Goal: Task Accomplishment & Management: Use online tool/utility

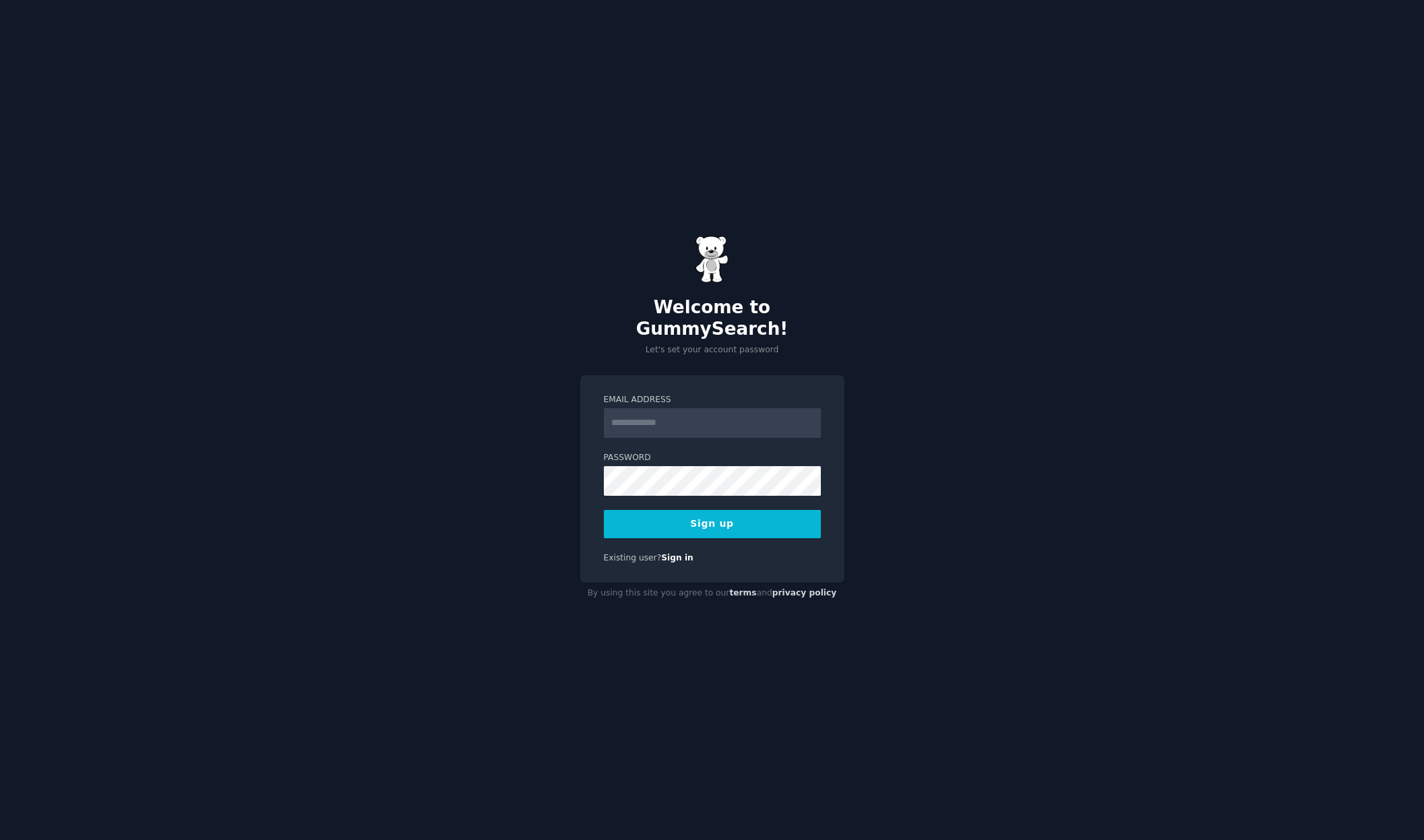
click at [676, 412] on input "Email Address" at bounding box center [712, 423] width 217 height 30
type input "**********"
click at [726, 512] on button "Sign up" at bounding box center [712, 524] width 217 height 28
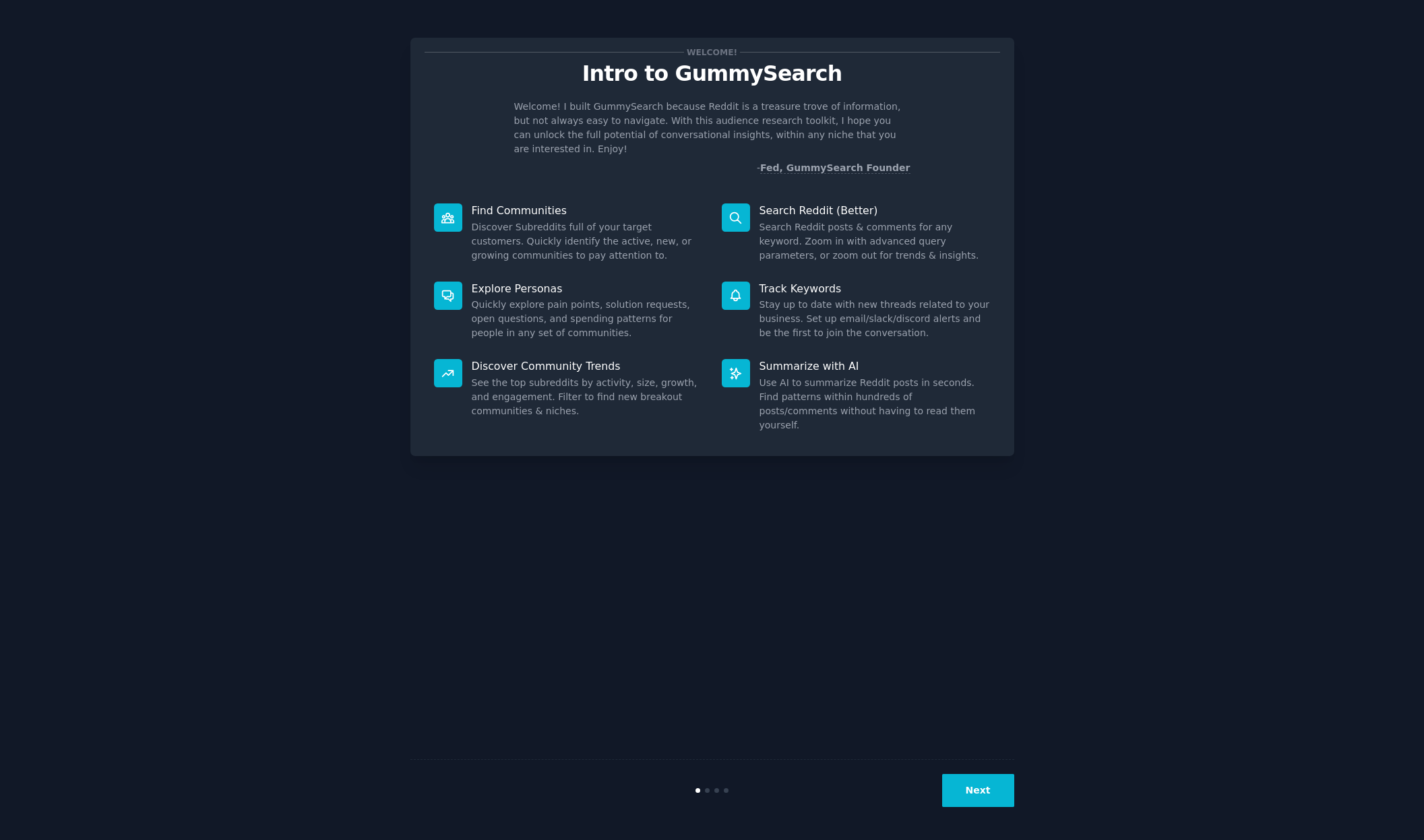
click at [1004, 794] on button "Next" at bounding box center [977, 791] width 72 height 33
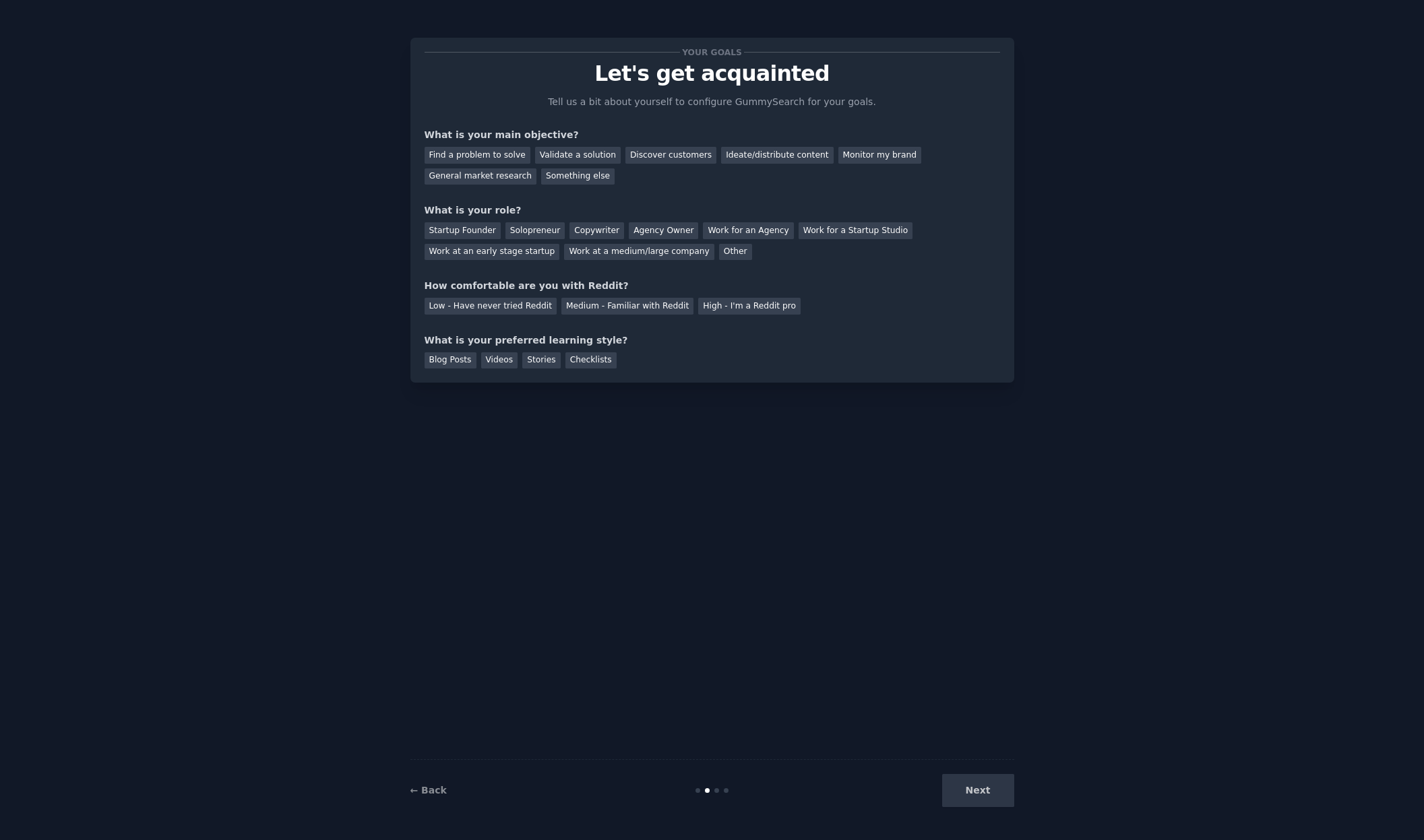
click at [1001, 793] on div "Next" at bounding box center [913, 791] width 201 height 33
click at [990, 792] on div "Next" at bounding box center [913, 791] width 201 height 33
click at [858, 153] on div "Monitor my brand" at bounding box center [880, 155] width 83 height 17
click at [620, 256] on div "Work at a medium/large company" at bounding box center [639, 252] width 150 height 17
click at [721, 307] on div "High - I'm a Reddit pro" at bounding box center [750, 307] width 103 height 17
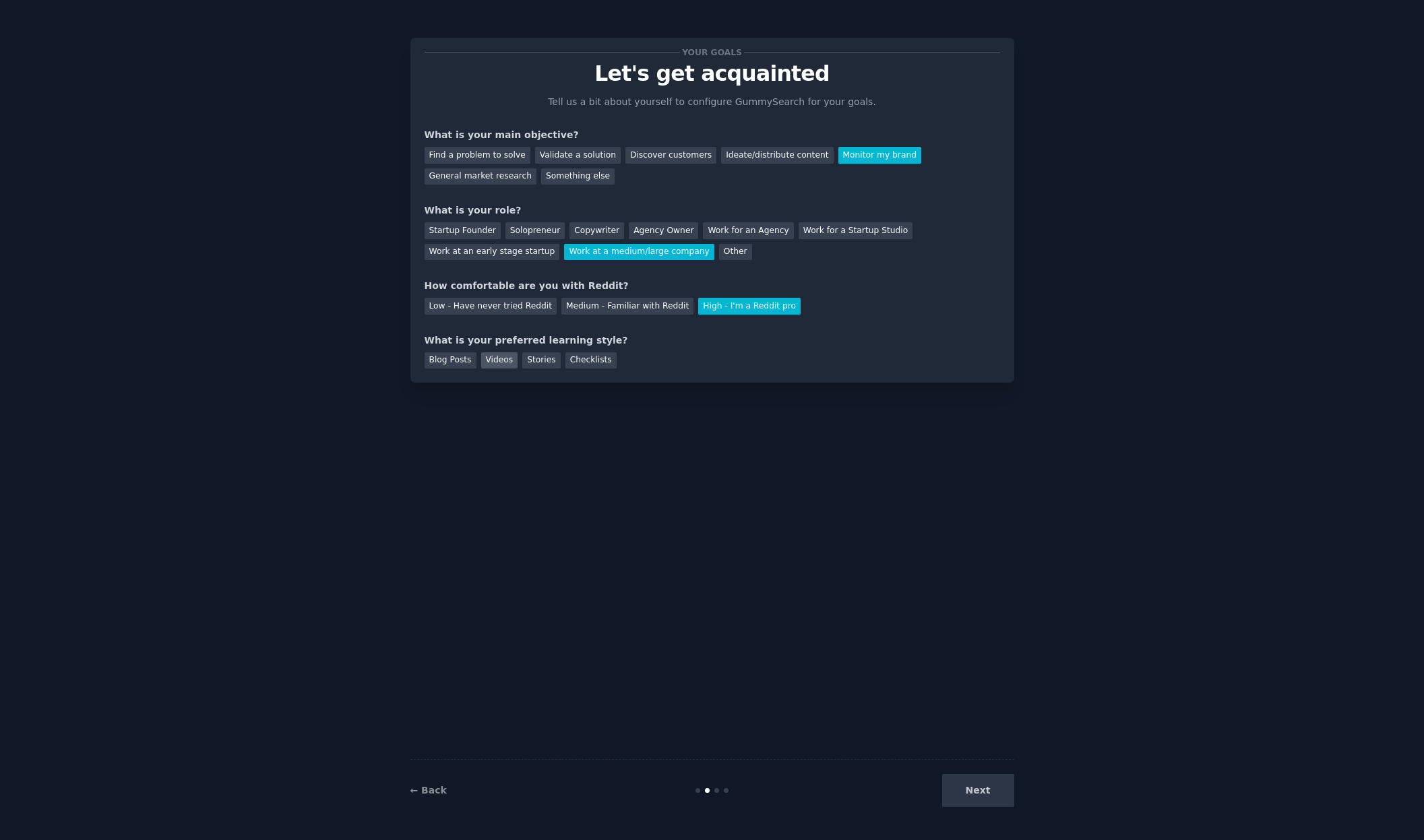
click at [496, 364] on div "Videos" at bounding box center [500, 360] width 37 height 17
click at [548, 364] on div "Stories" at bounding box center [541, 360] width 38 height 17
click at [583, 363] on div "Checklists" at bounding box center [591, 360] width 51 height 17
click at [457, 363] on div "Blog Posts" at bounding box center [450, 360] width 52 height 17
click at [973, 791] on button "Next" at bounding box center [977, 791] width 72 height 33
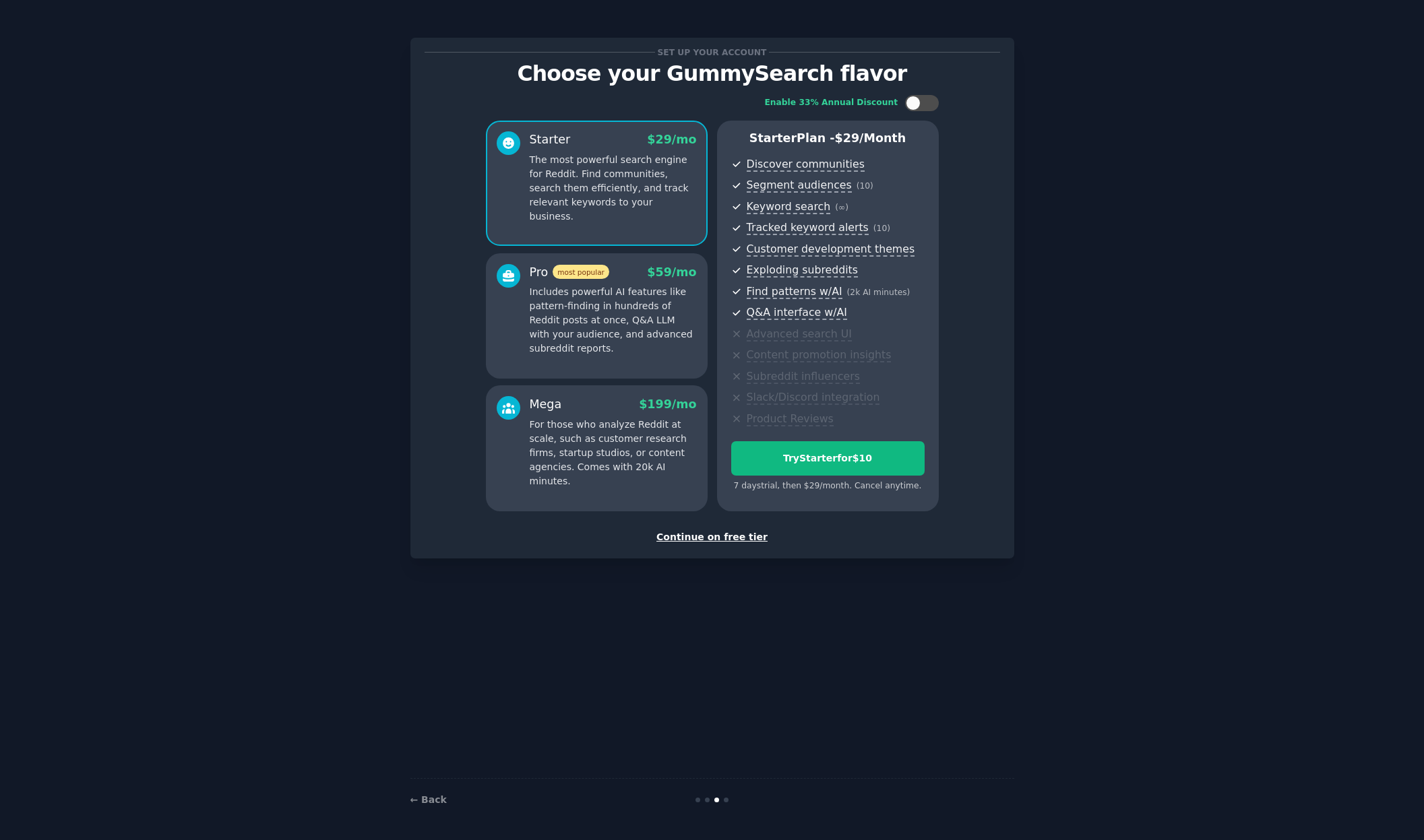
click at [743, 538] on div "Continue on free tier" at bounding box center [712, 537] width 576 height 14
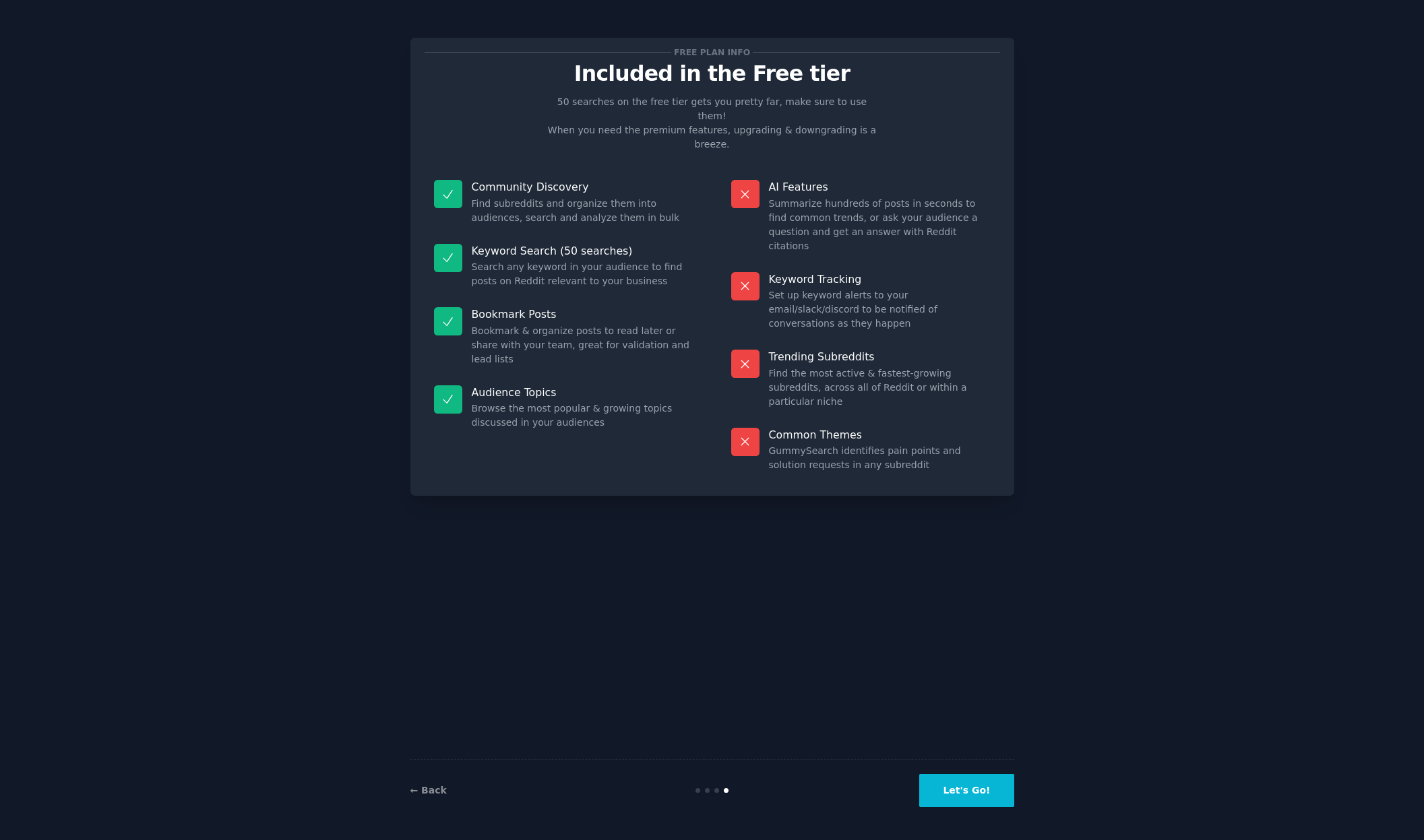
click at [985, 792] on button "Let's Go!" at bounding box center [967, 791] width 94 height 33
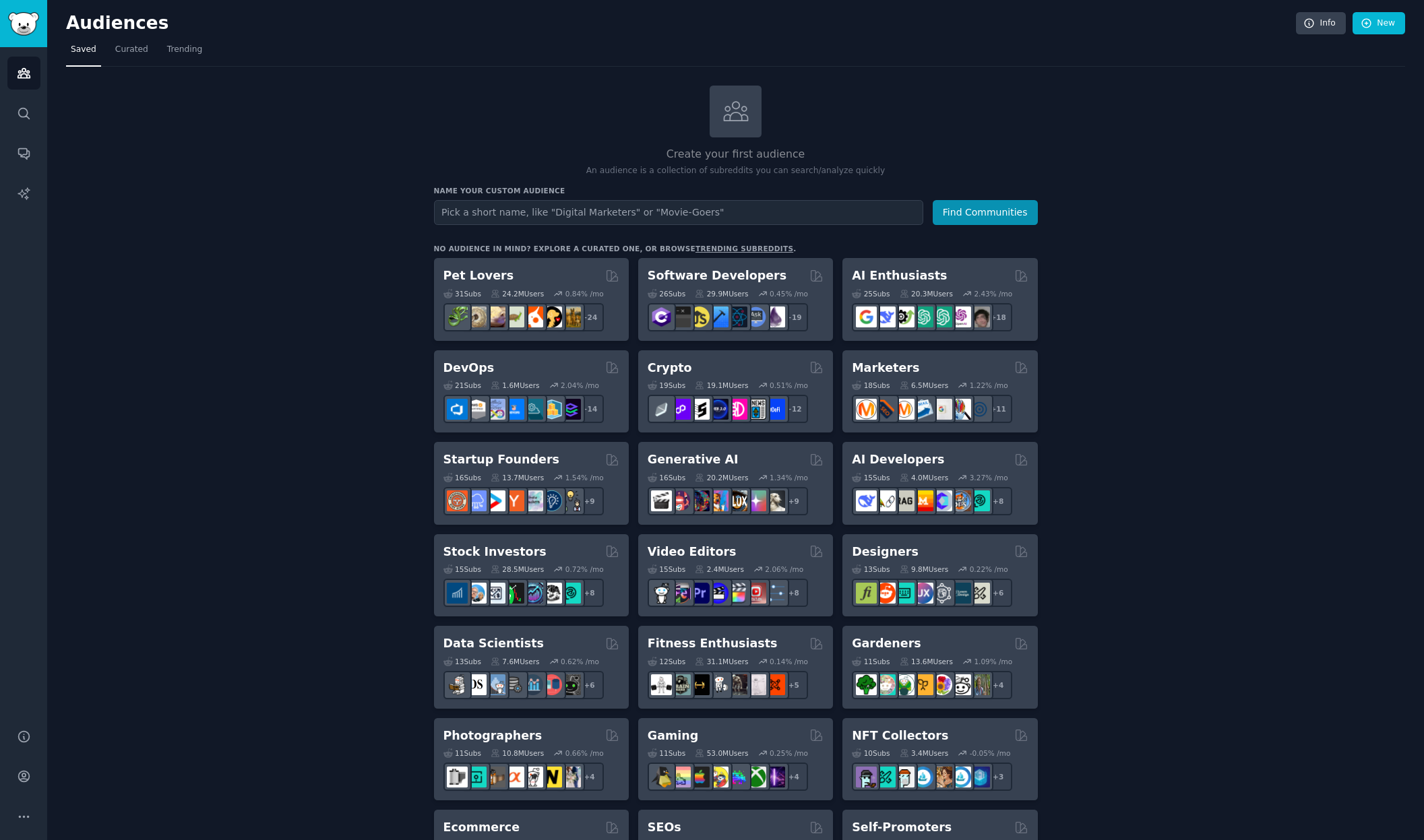
click at [664, 216] on input "text" at bounding box center [678, 213] width 490 height 25
type input "S"
type input "R"
type input "S"
type input "YU Reviewers"
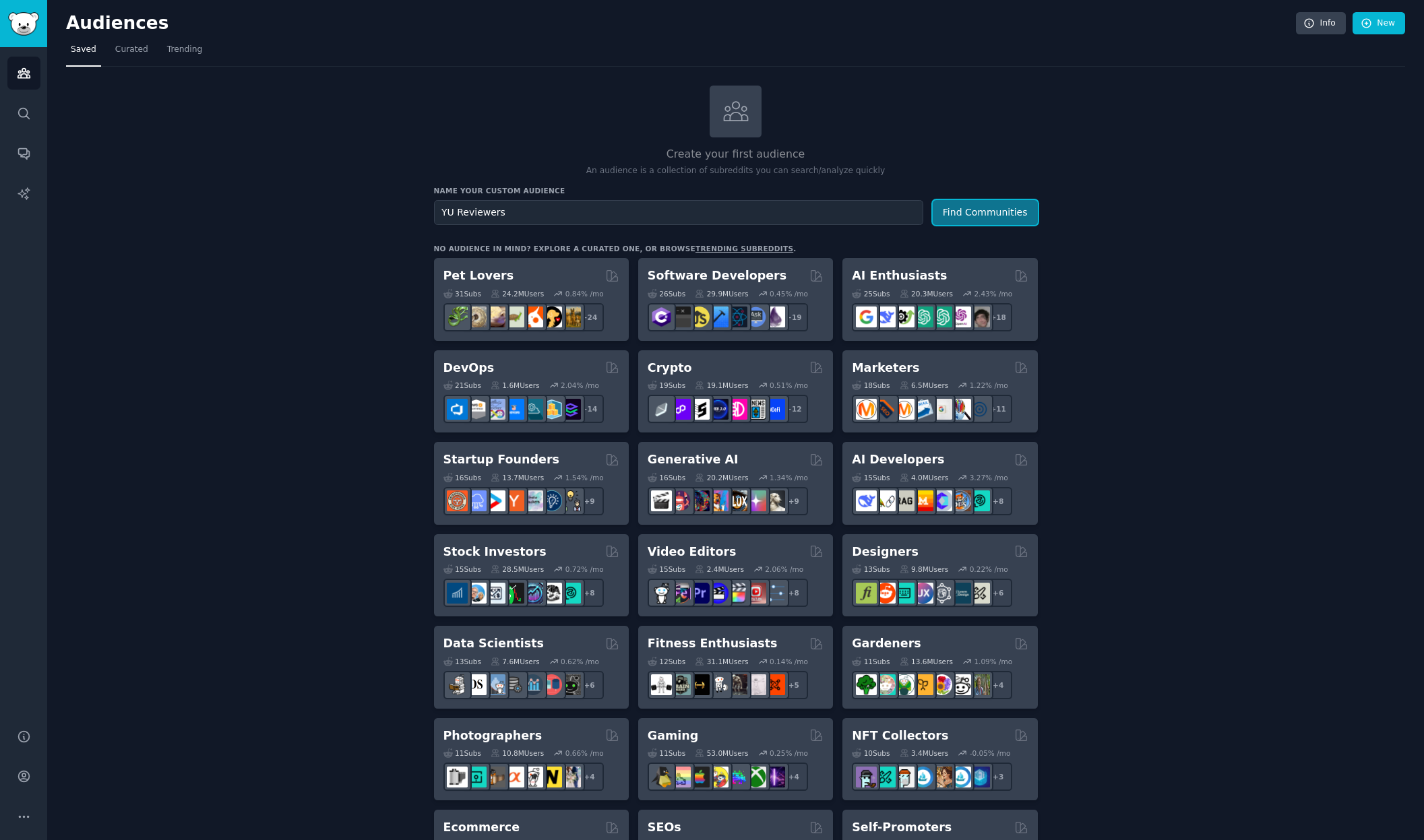
click at [990, 212] on button "Find Communities" at bounding box center [985, 213] width 105 height 25
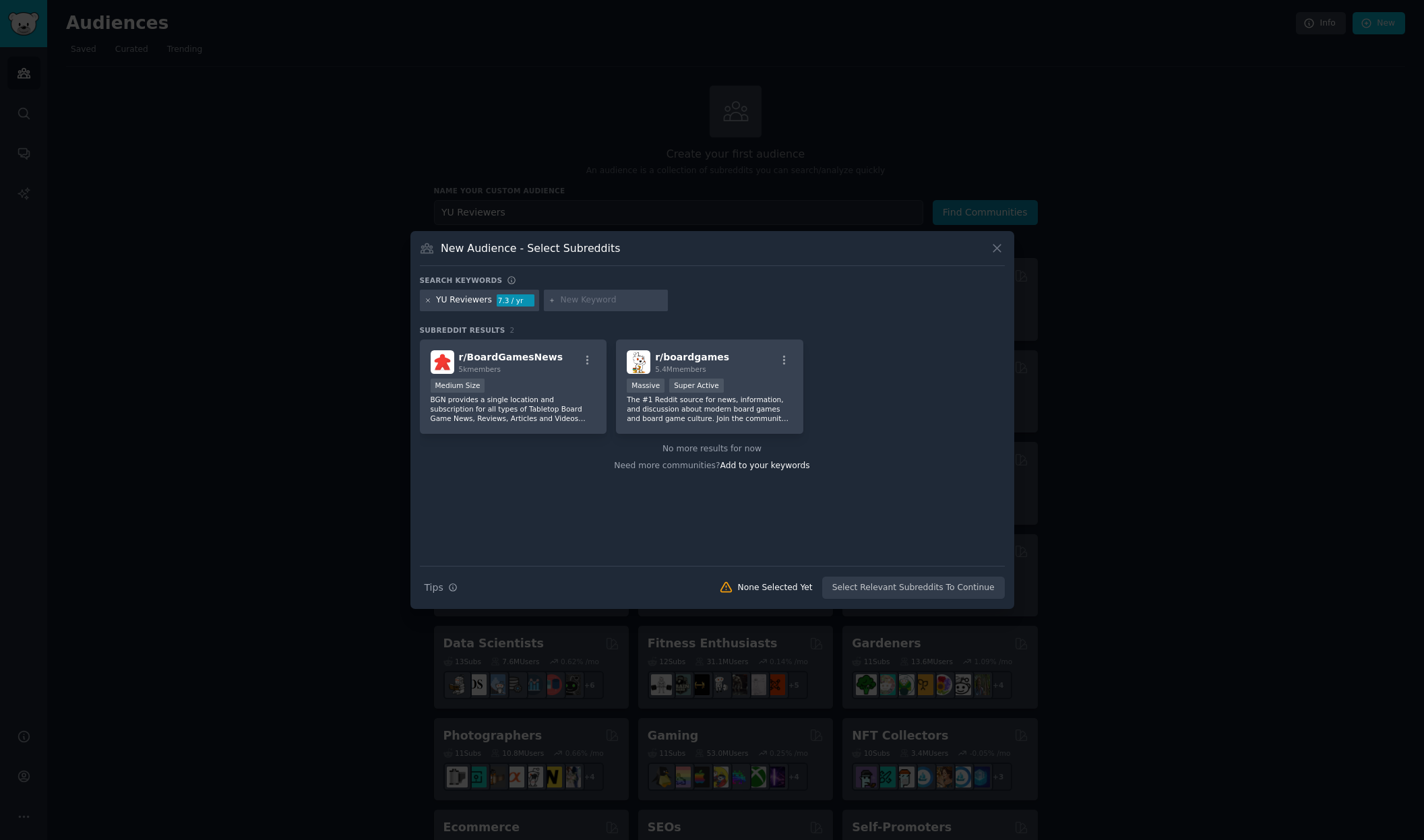
click at [428, 300] on icon at bounding box center [427, 300] width 3 height 3
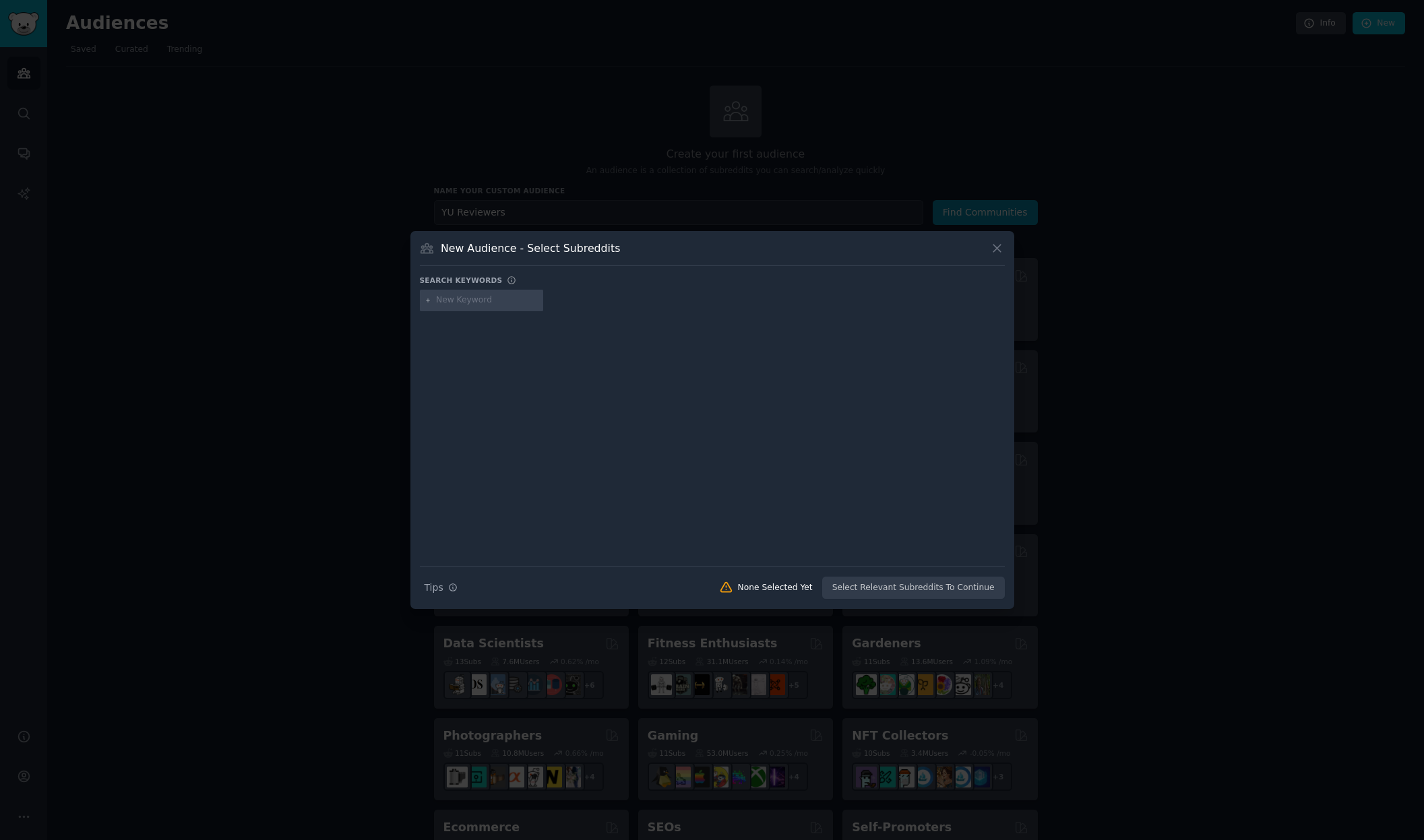
click at [450, 304] on input "text" at bounding box center [487, 300] width 103 height 12
type input "yorkville University"
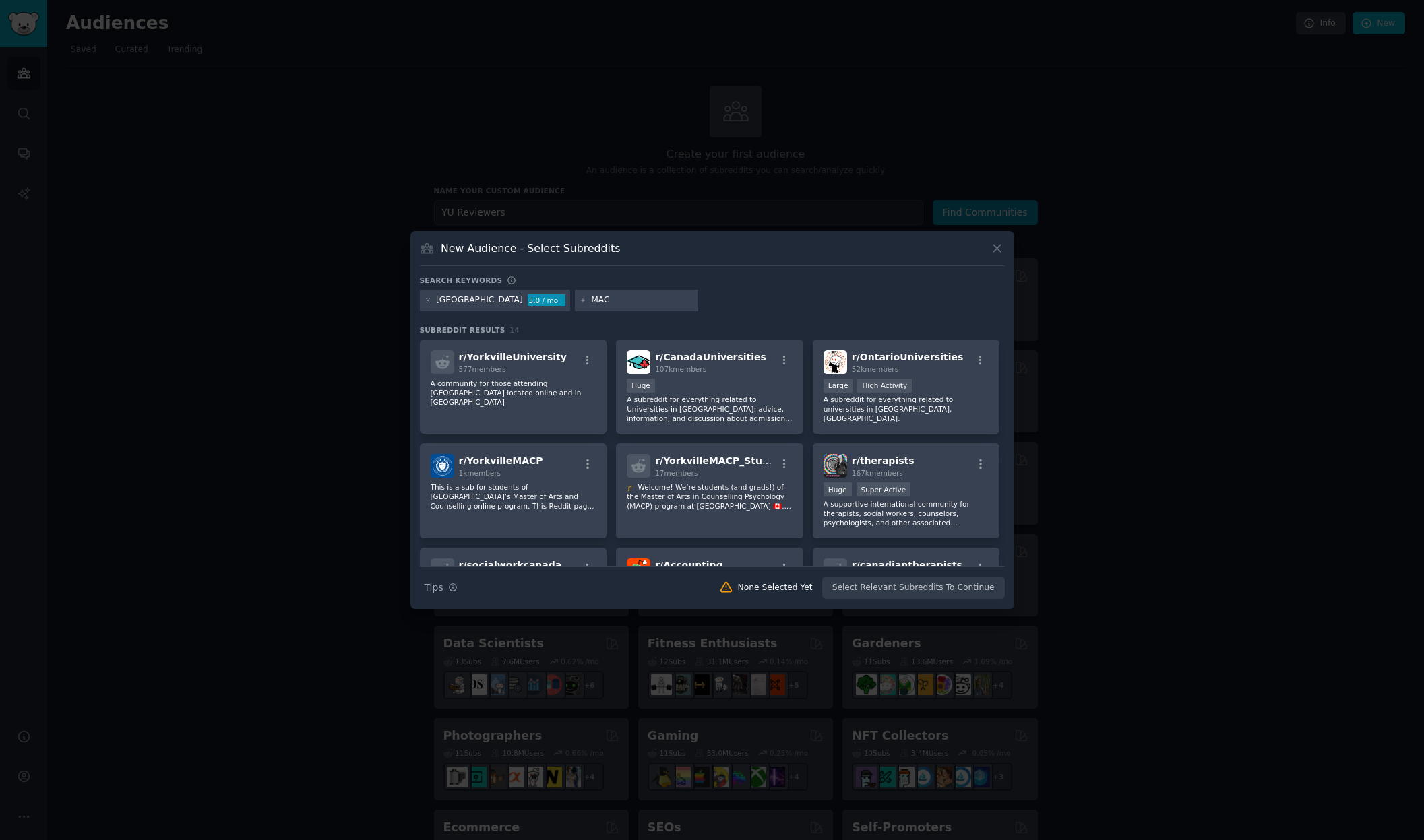
type input "MACP"
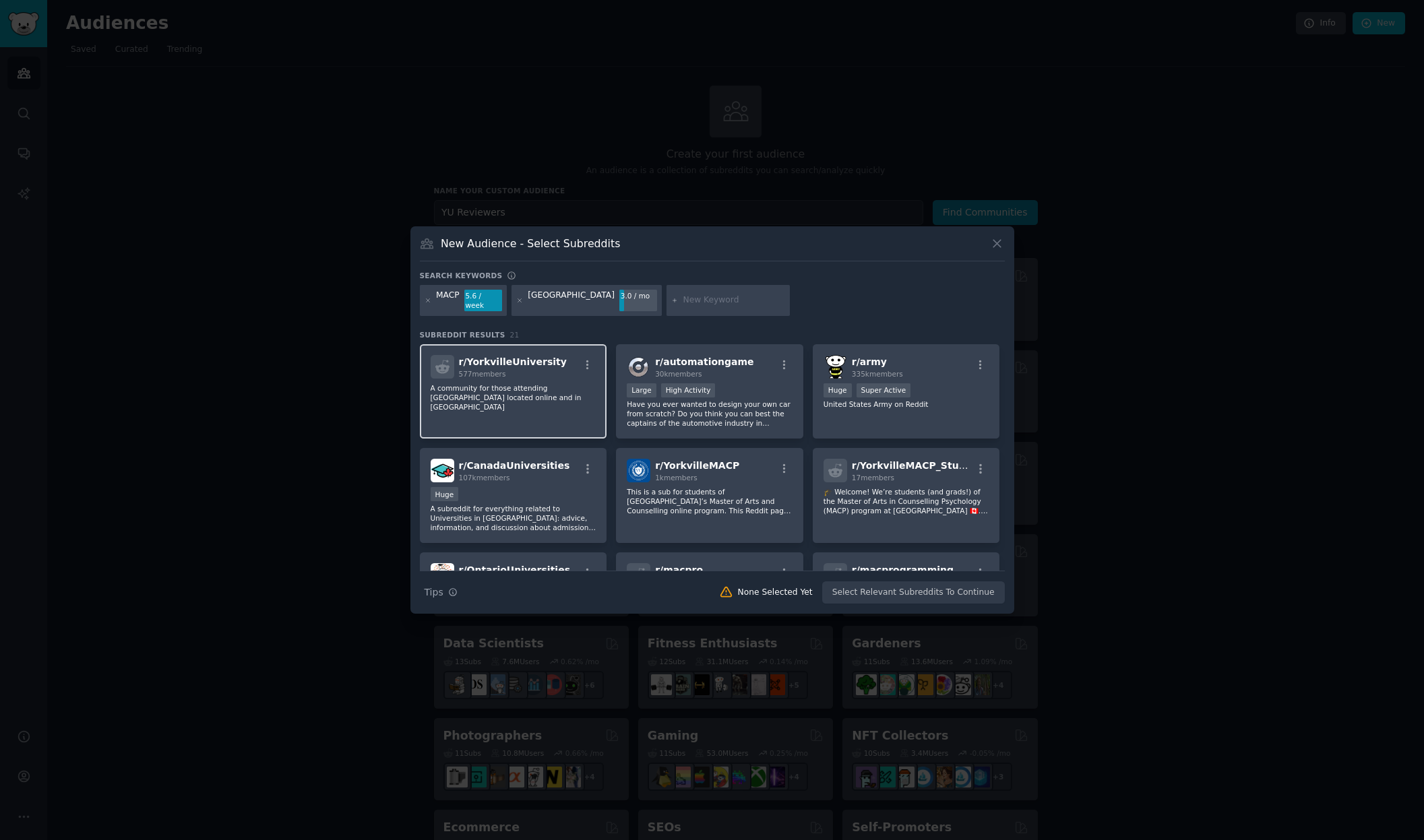
click at [504, 384] on p "A community for those attending Yorkville University located online and in Cana…" at bounding box center [514, 398] width 166 height 28
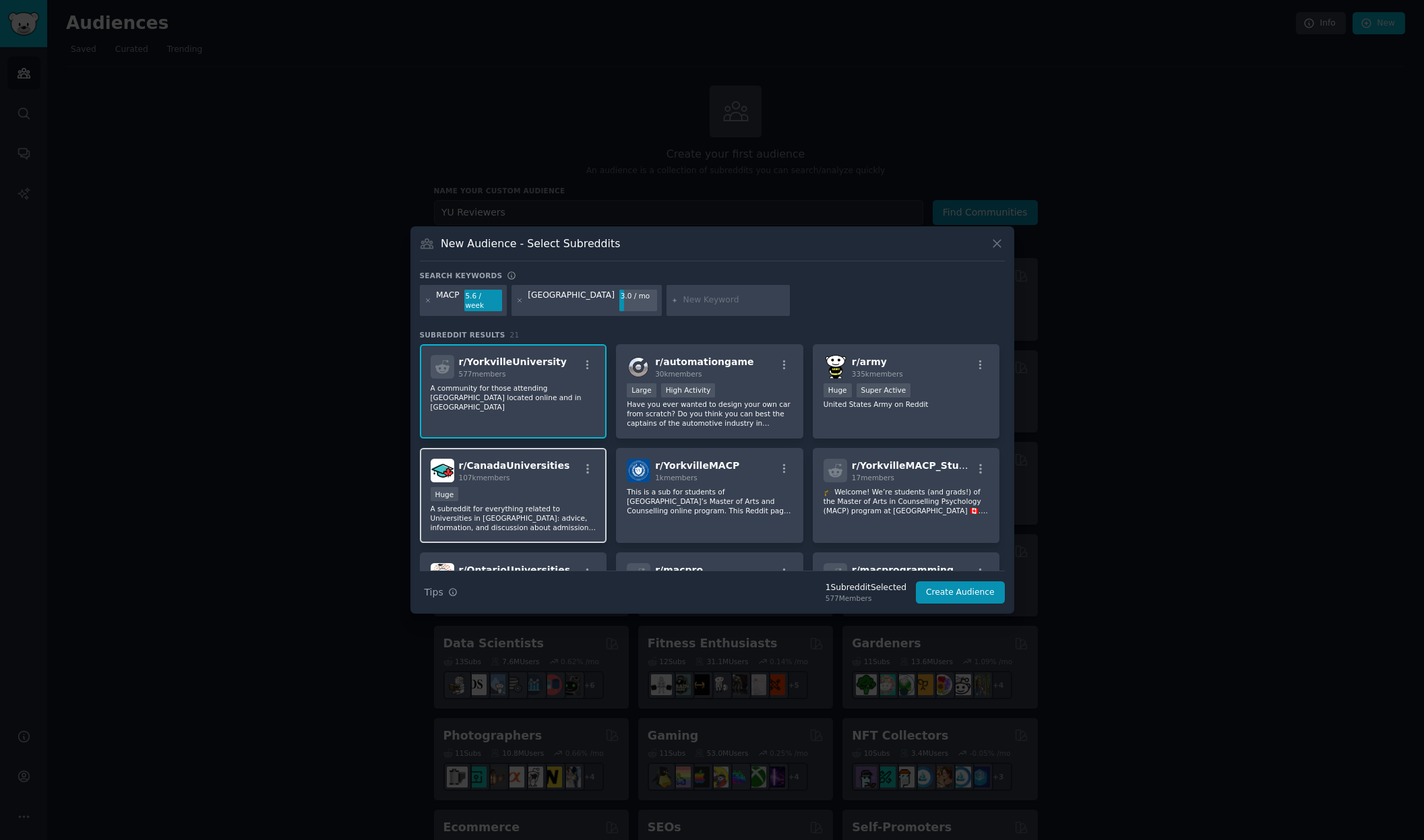
click at [504, 504] on p "A subreddit for everything related to Universities in Canada: advice, informati…" at bounding box center [514, 518] width 166 height 28
click at [700, 497] on p "This is a sub for students of Yorkville University’s Master of Arts and Counsel…" at bounding box center [710, 501] width 166 height 28
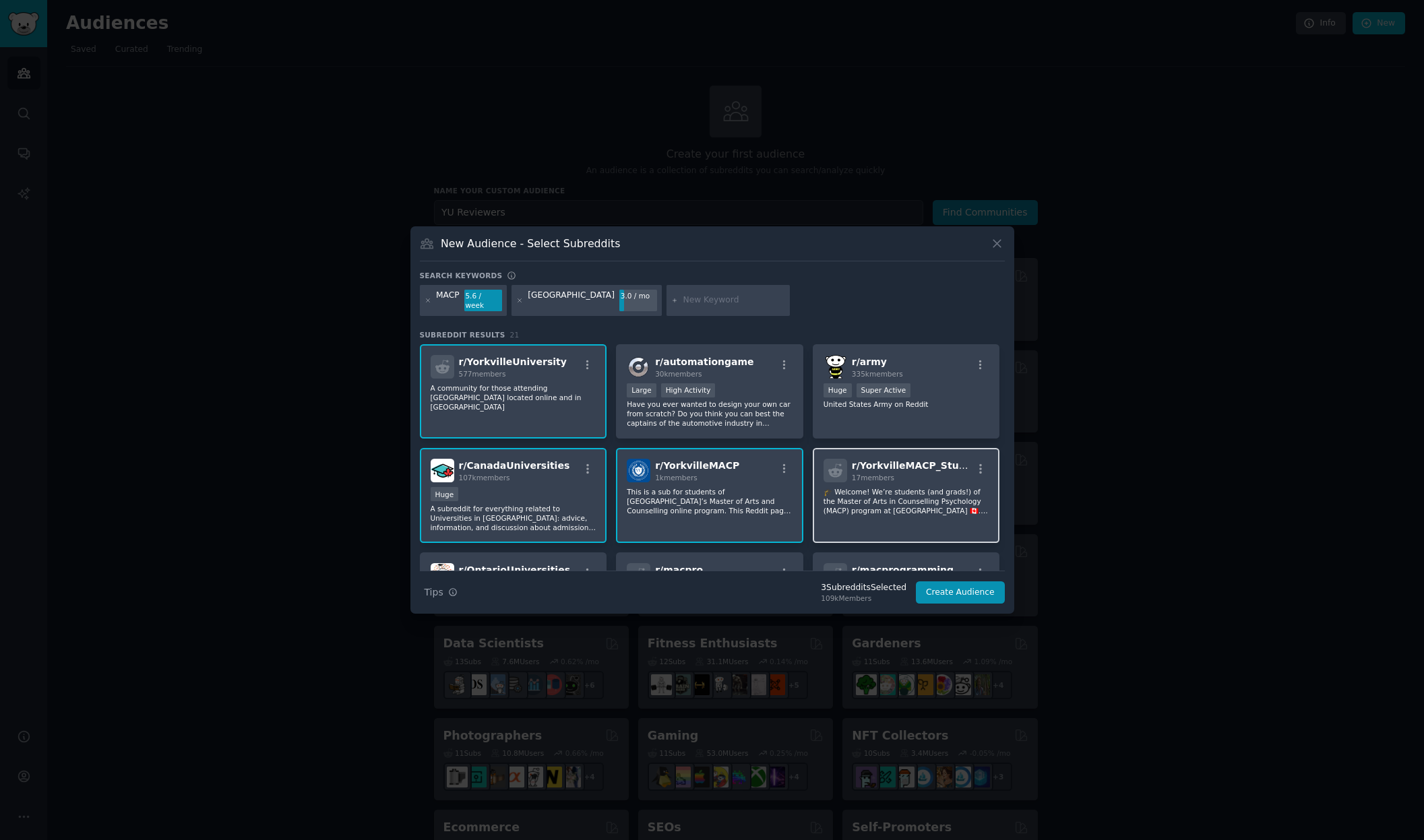
click at [906, 489] on p "🎓 Welcome! We’re students (and grads!) of the Master of Arts in Counselling Psy…" at bounding box center [906, 501] width 166 height 28
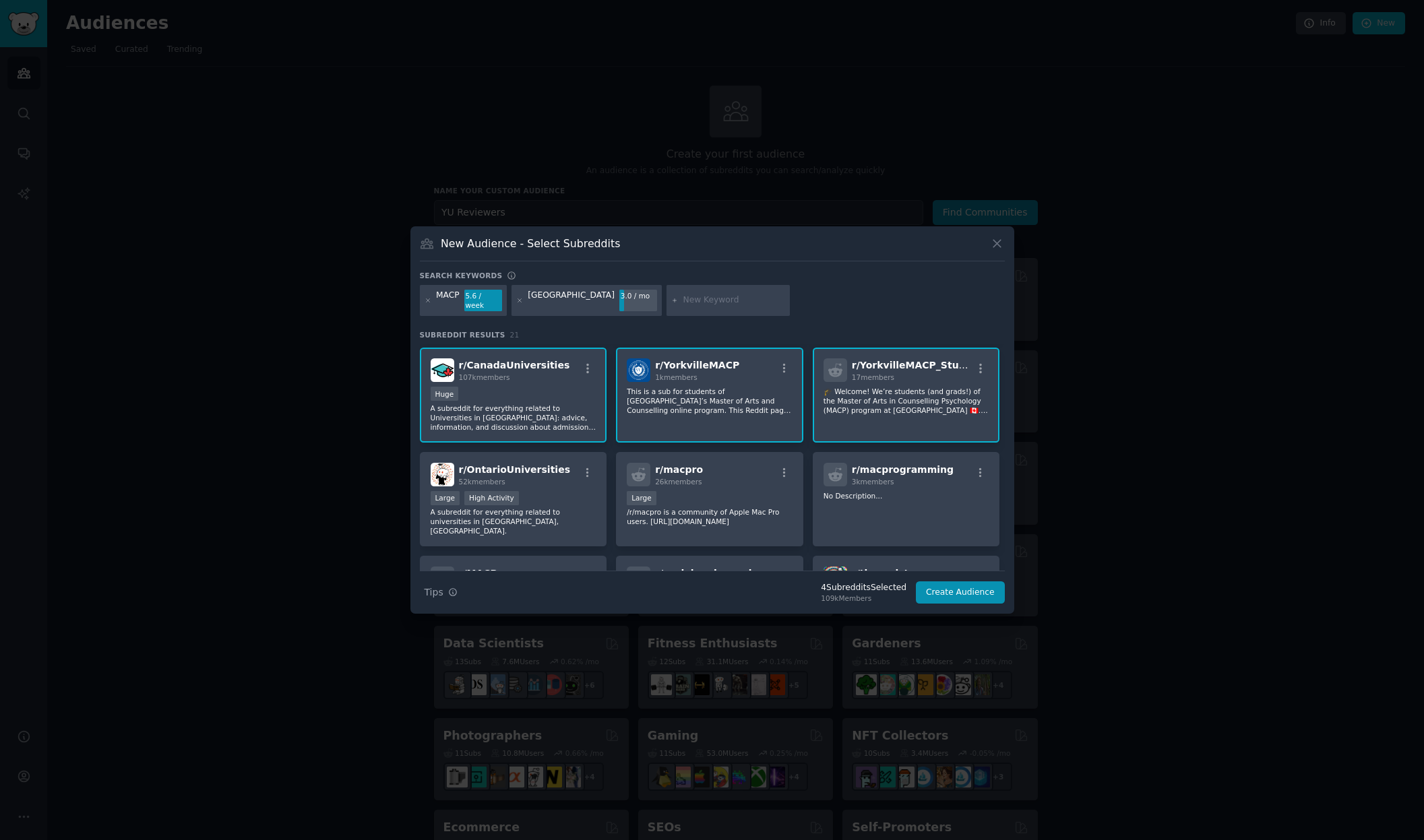
scroll to position [114, 0]
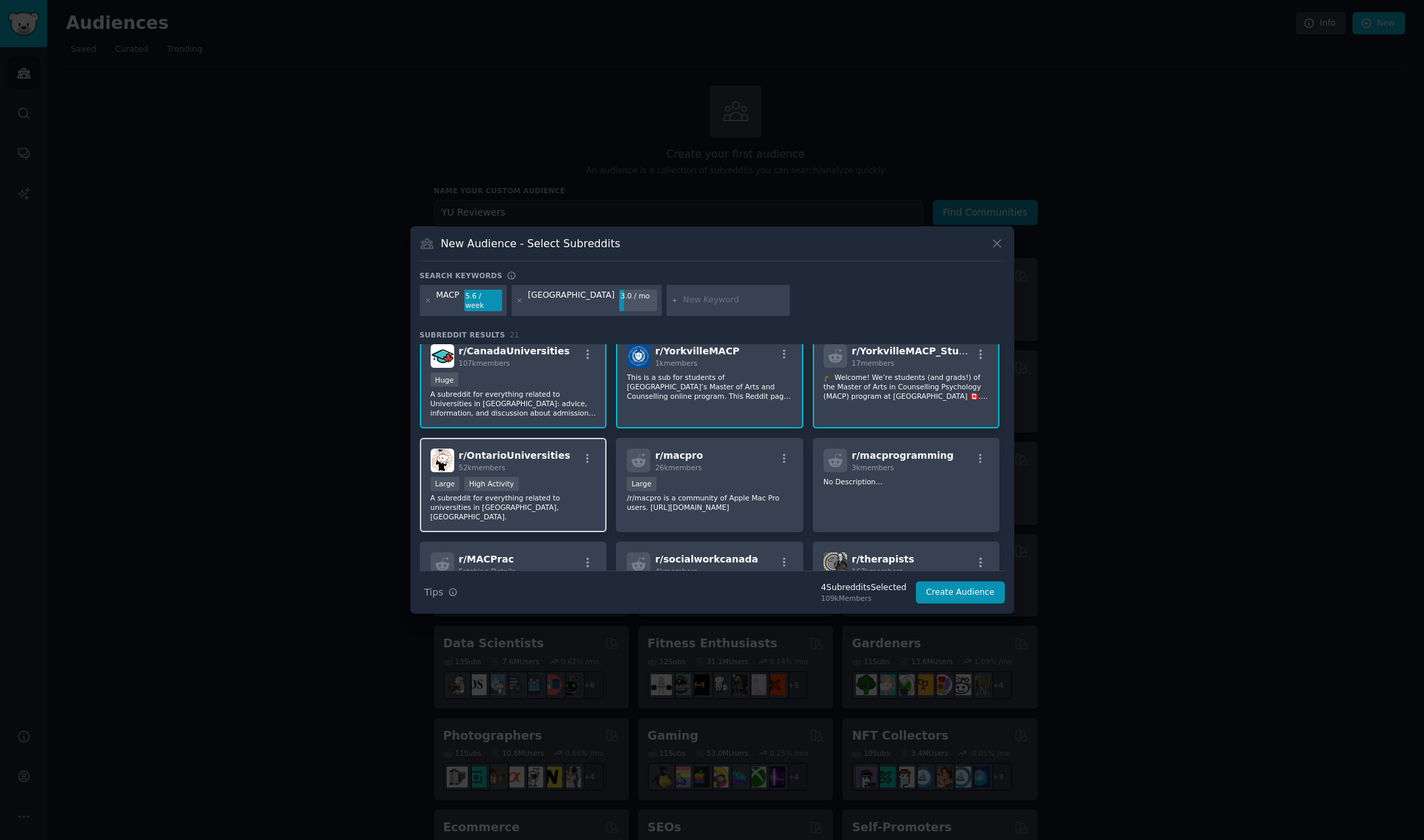
click at [553, 483] on div ">= 80th percentile for submissions / day Large High Activity" at bounding box center [514, 485] width 166 height 17
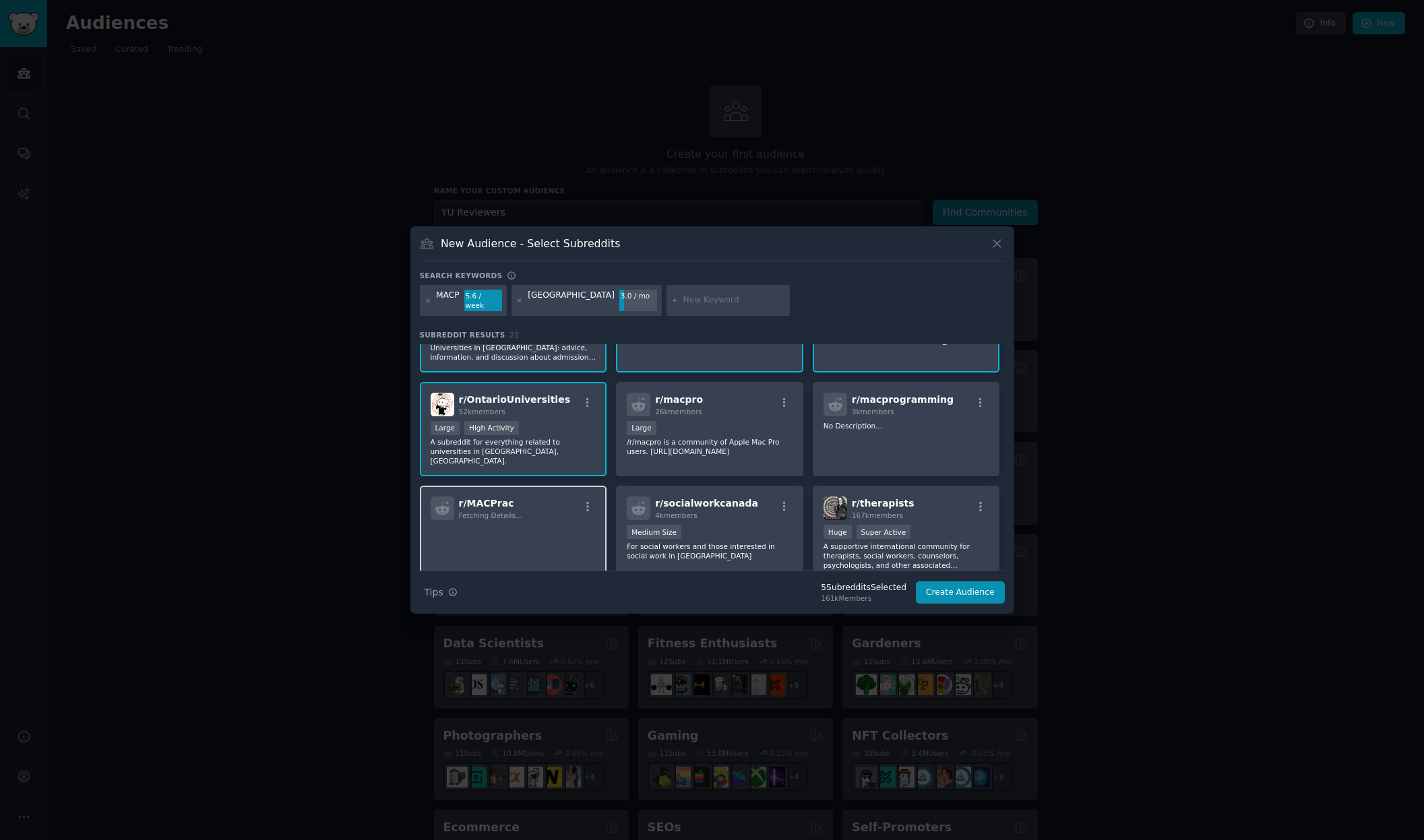
scroll to position [171, 0]
click at [746, 524] on div "Medium Size" at bounding box center [710, 532] width 166 height 17
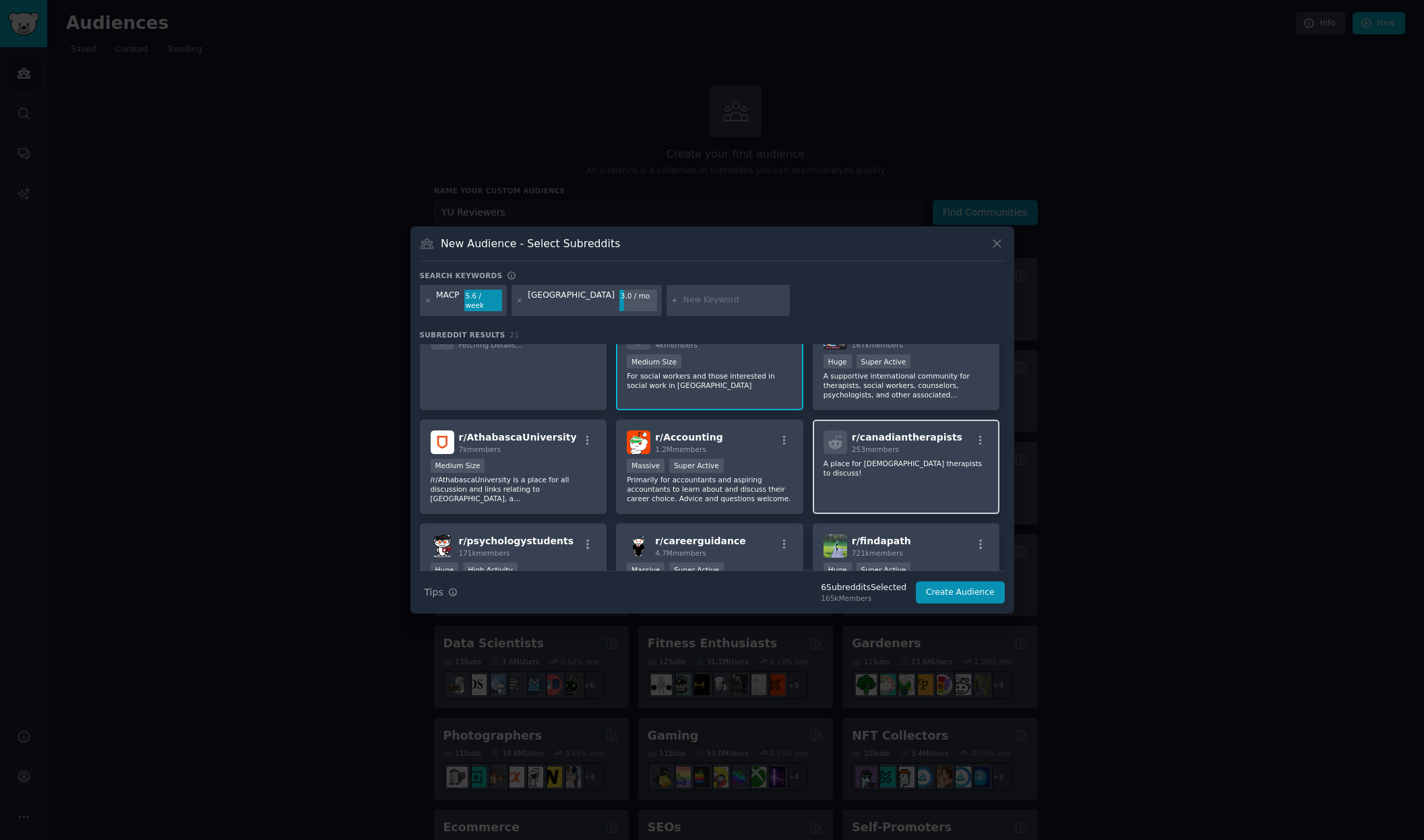
scroll to position [317, 0]
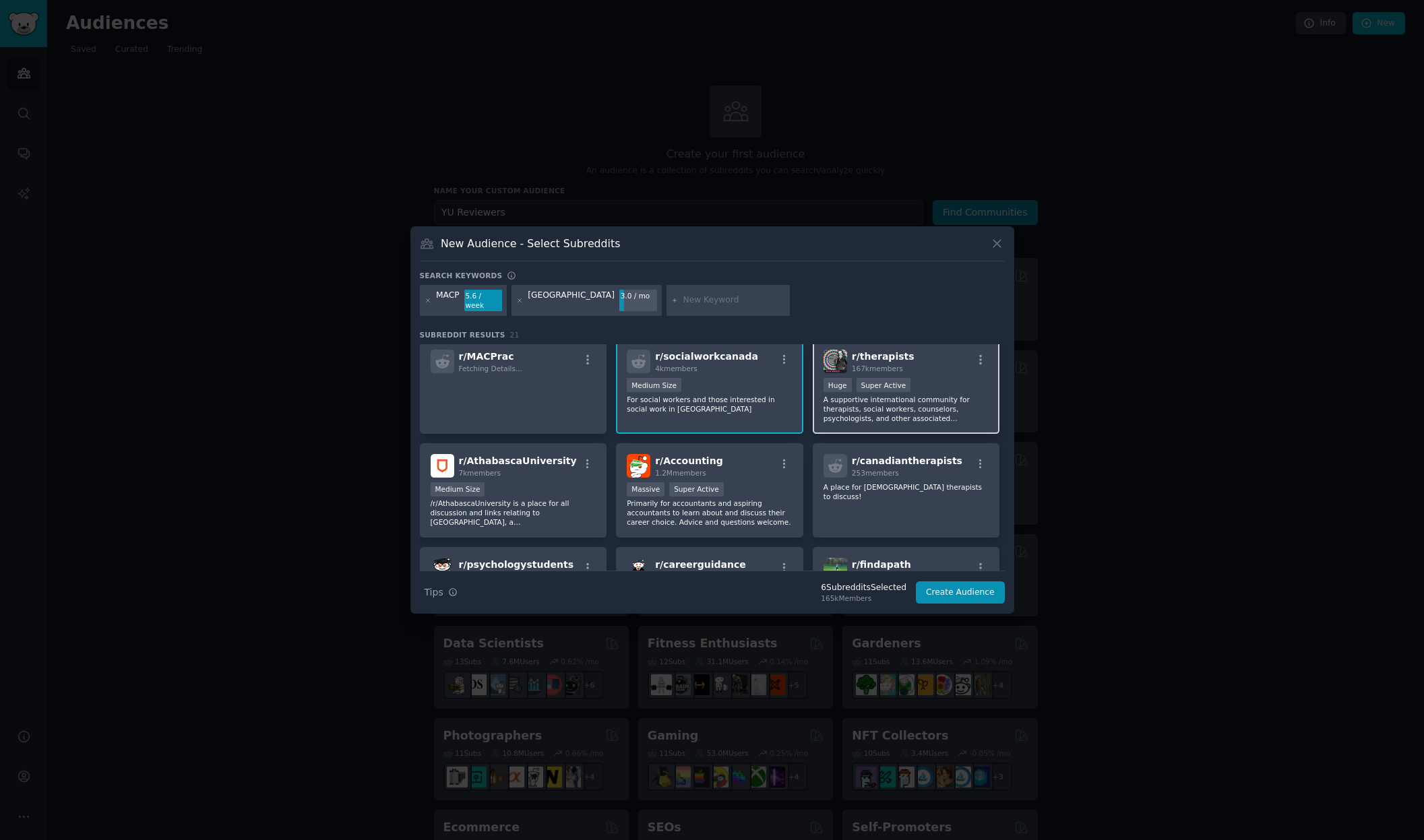
click at [948, 378] on div "100,000 - 1,000,000 members Huge Super Active" at bounding box center [906, 386] width 166 height 17
click at [552, 482] on div "Medium Size" at bounding box center [514, 490] width 166 height 17
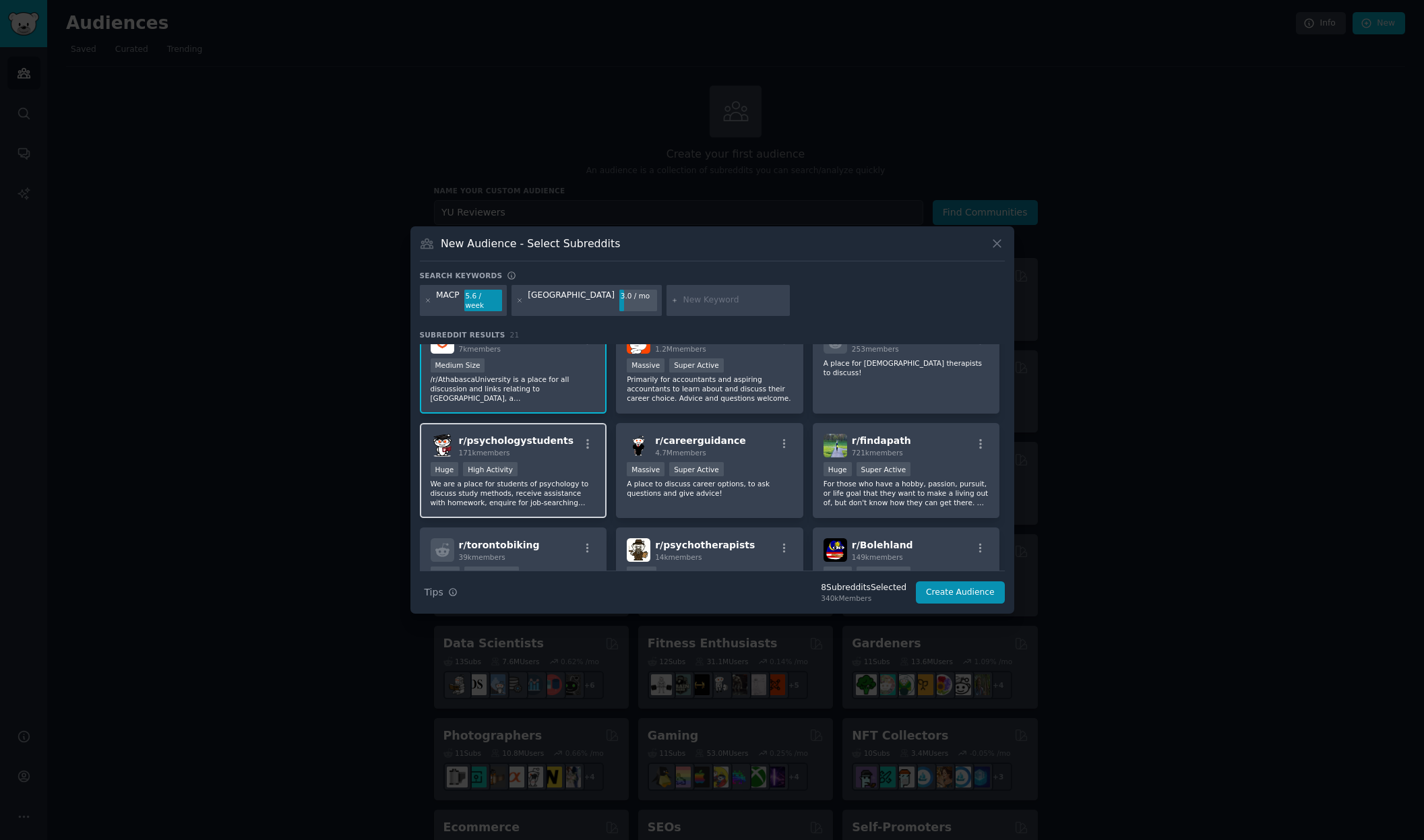
scroll to position [442, 0]
click at [558, 461] on div "Huge High Activity" at bounding box center [514, 470] width 166 height 17
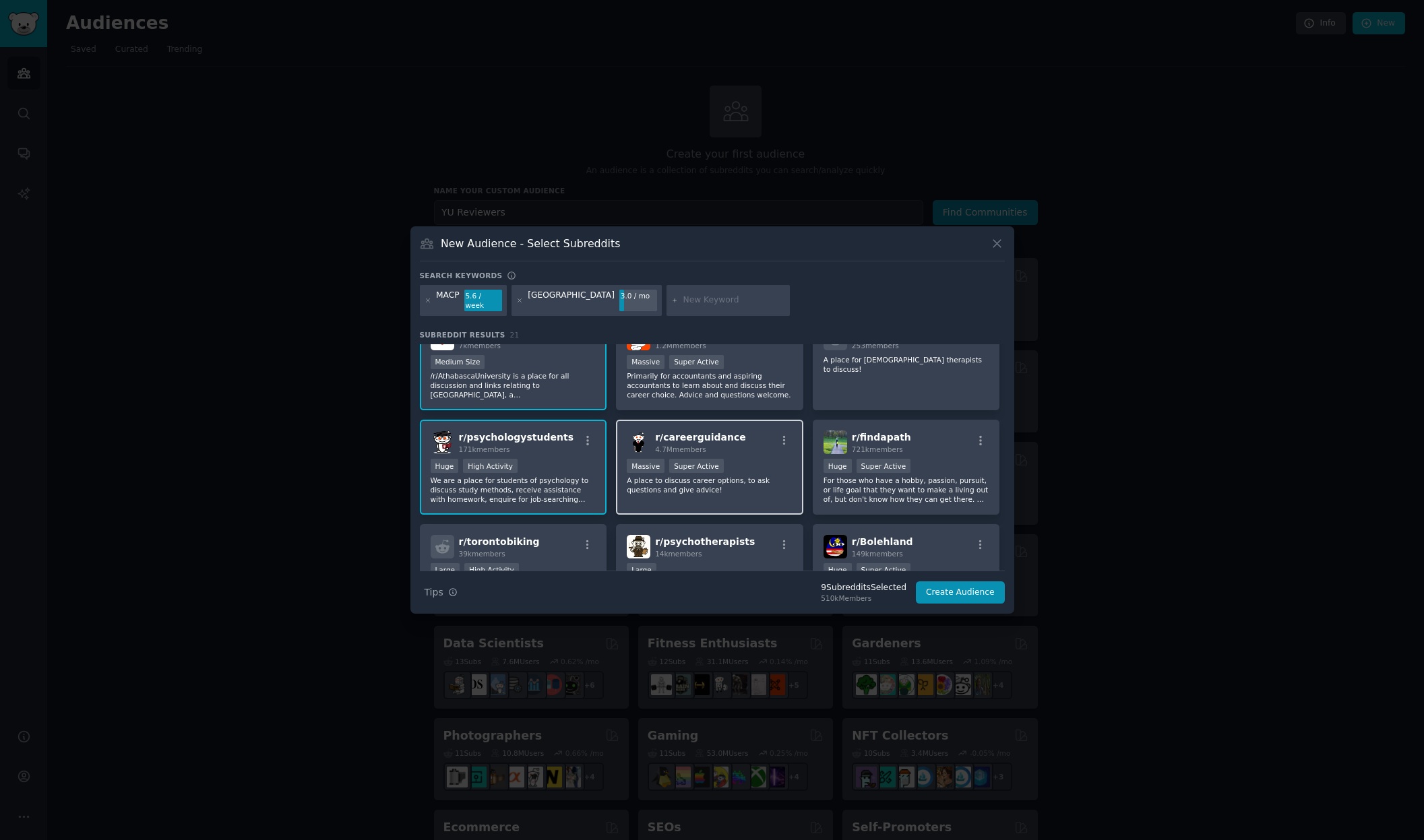
click at [738, 476] on p "A place to discuss career options, to ask questions and give advice!" at bounding box center [710, 485] width 166 height 19
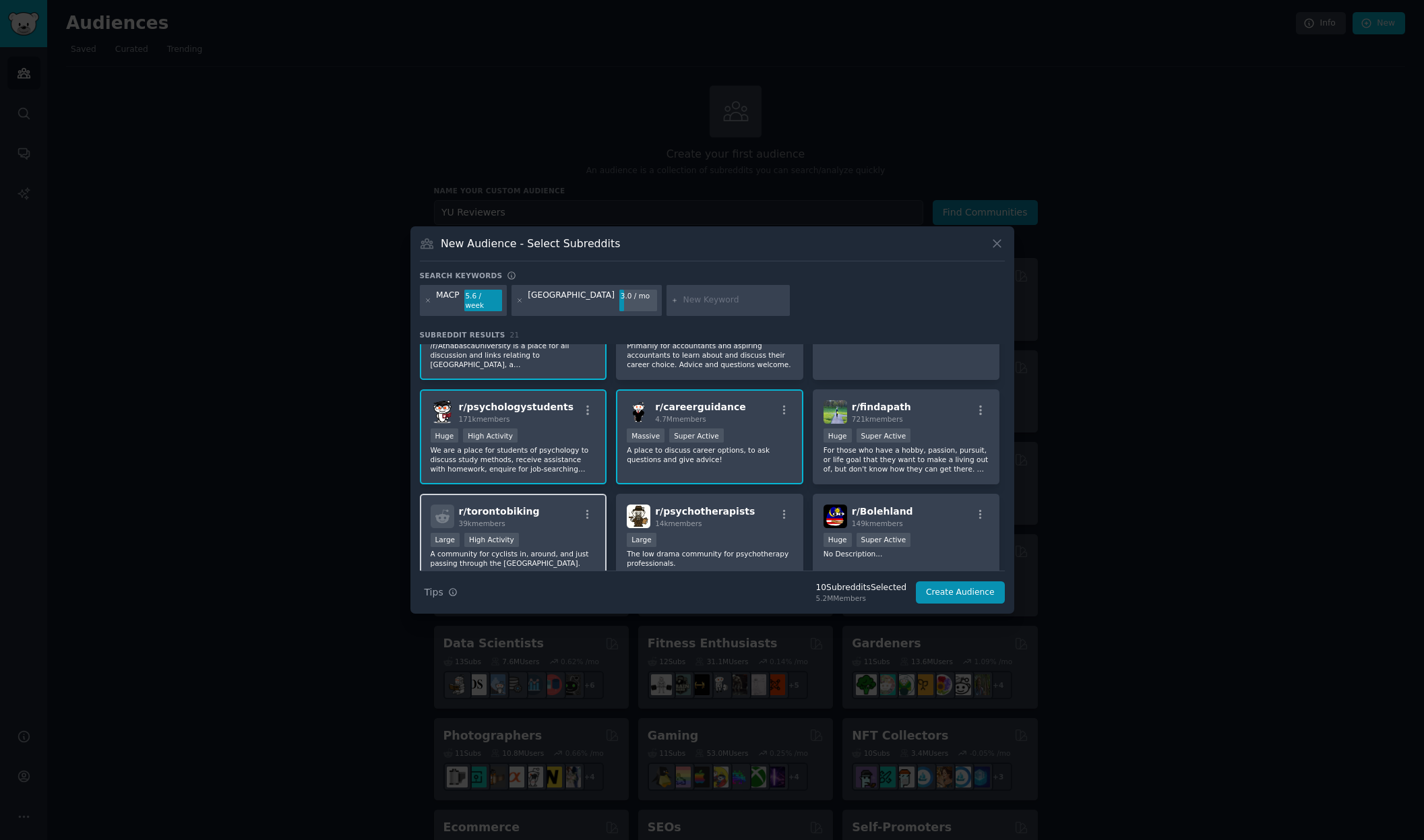
scroll to position [521, 0]
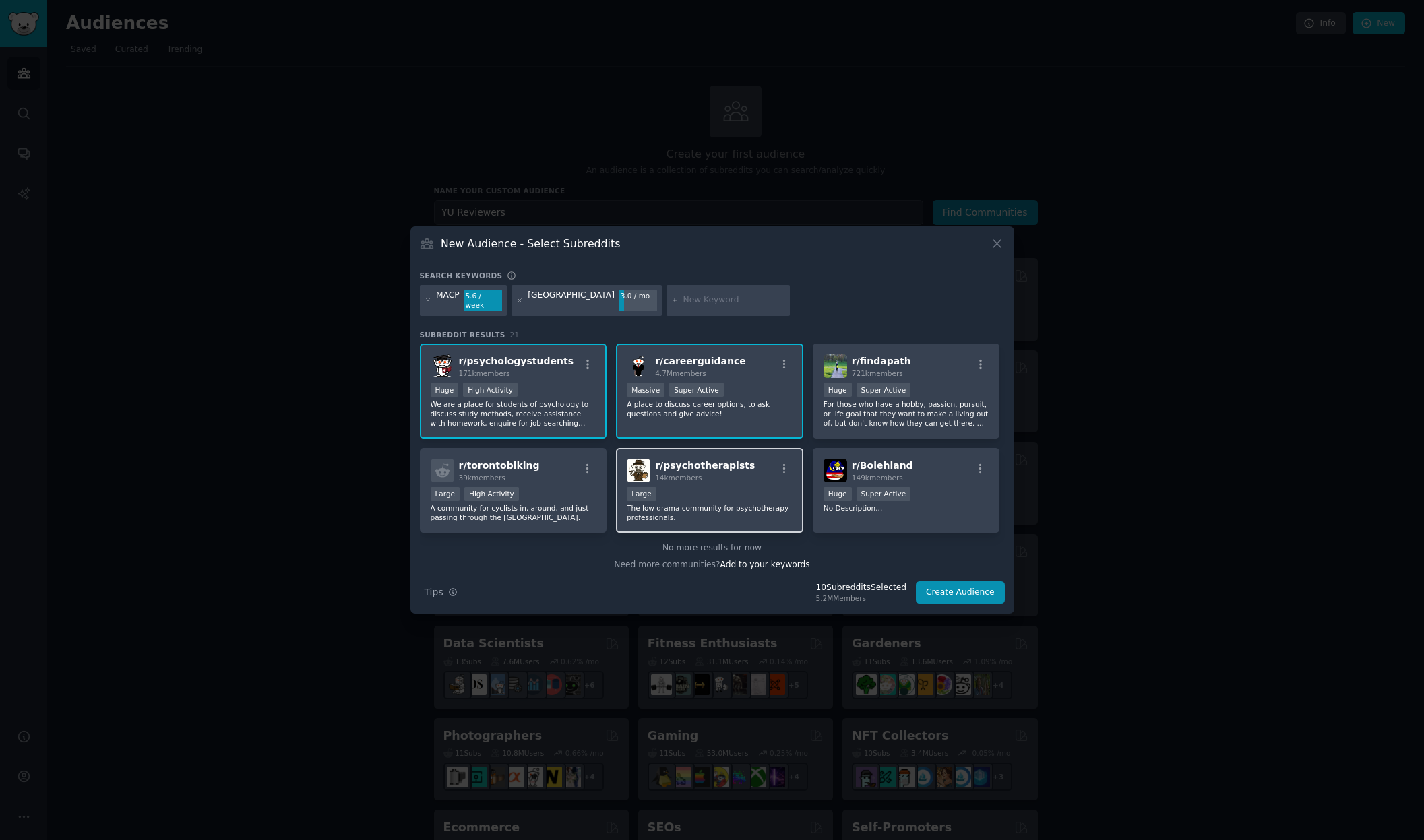
click at [755, 488] on div "Large" at bounding box center [710, 495] width 166 height 17
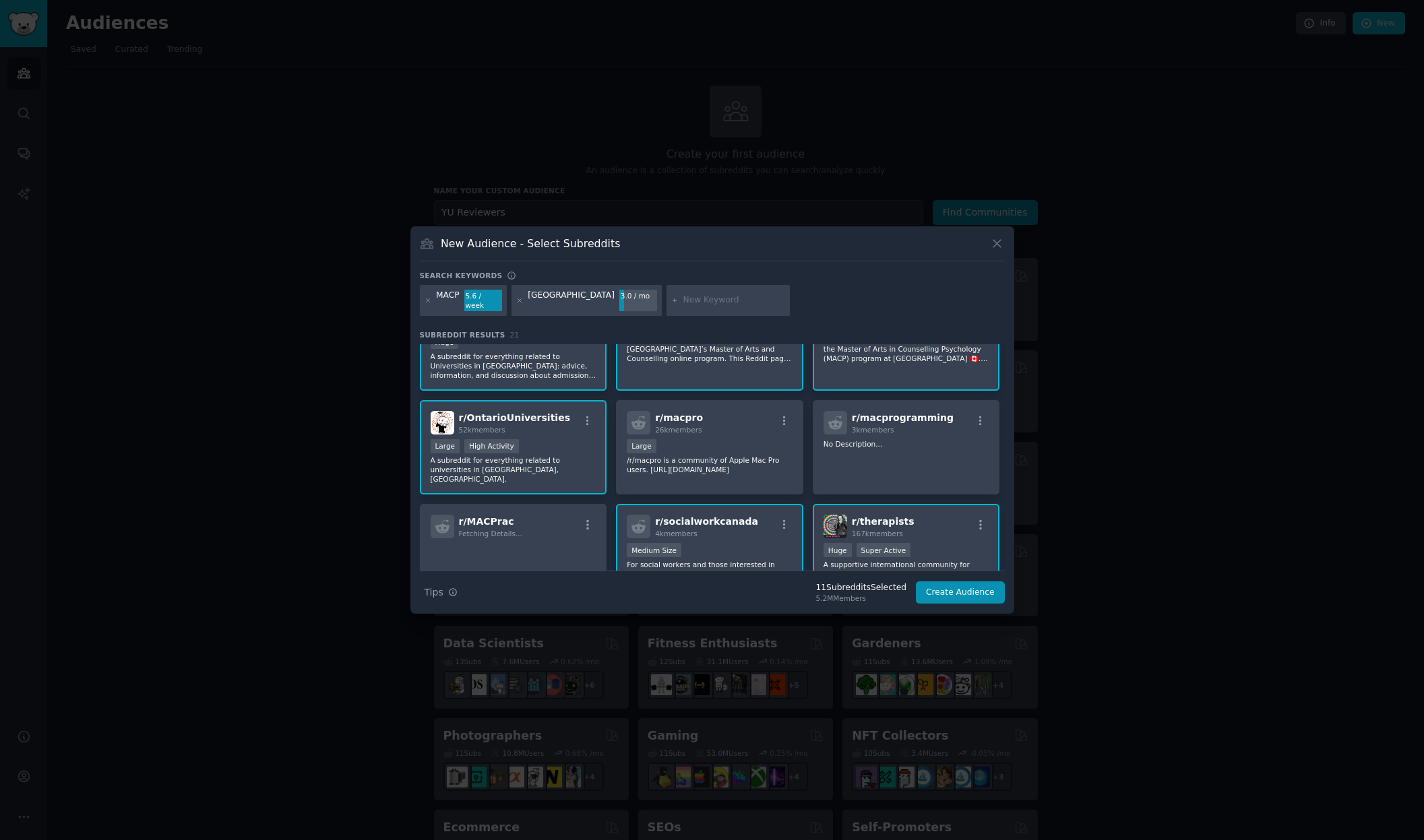
scroll to position [136, 0]
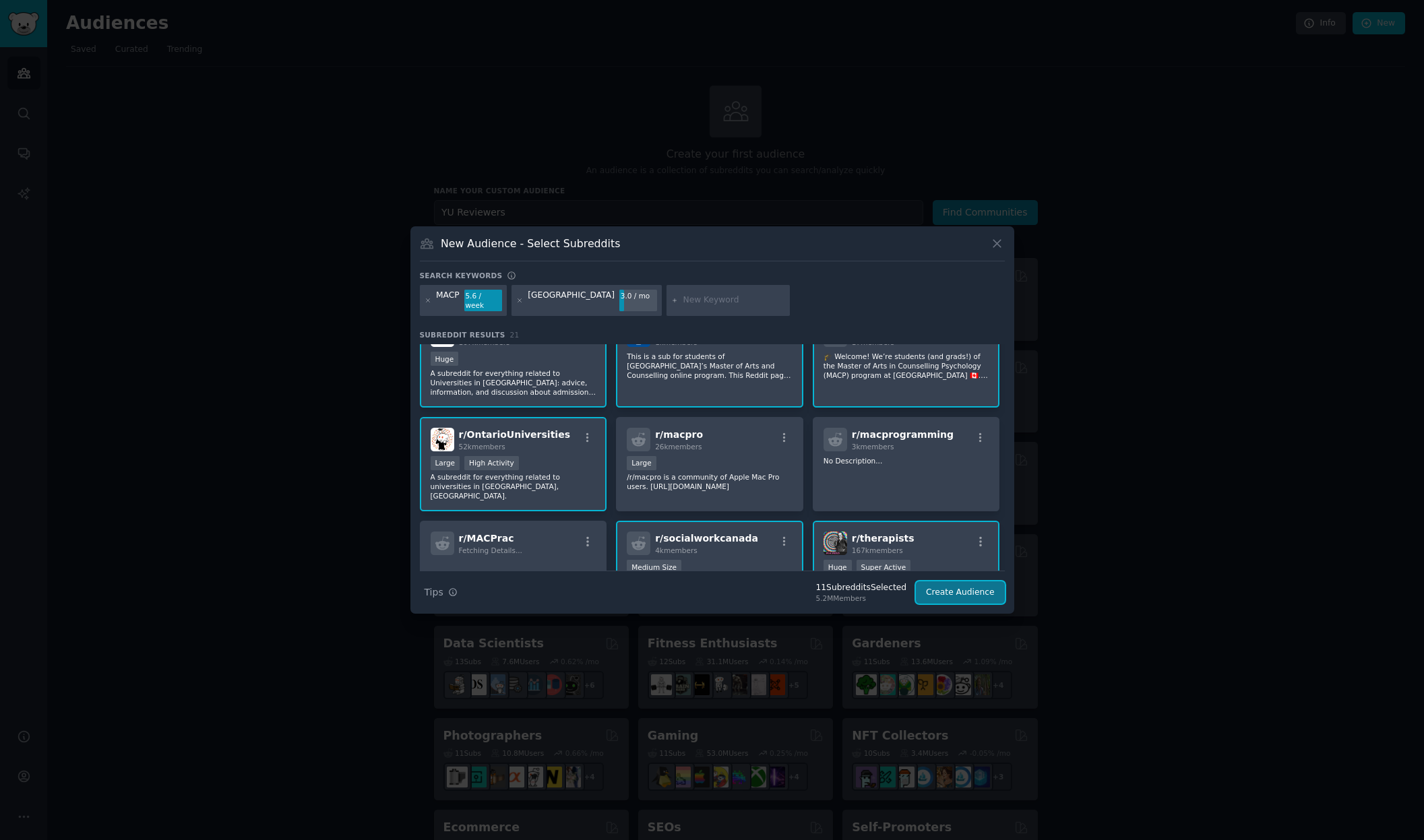
click at [970, 589] on button "Create Audience" at bounding box center [960, 593] width 89 height 23
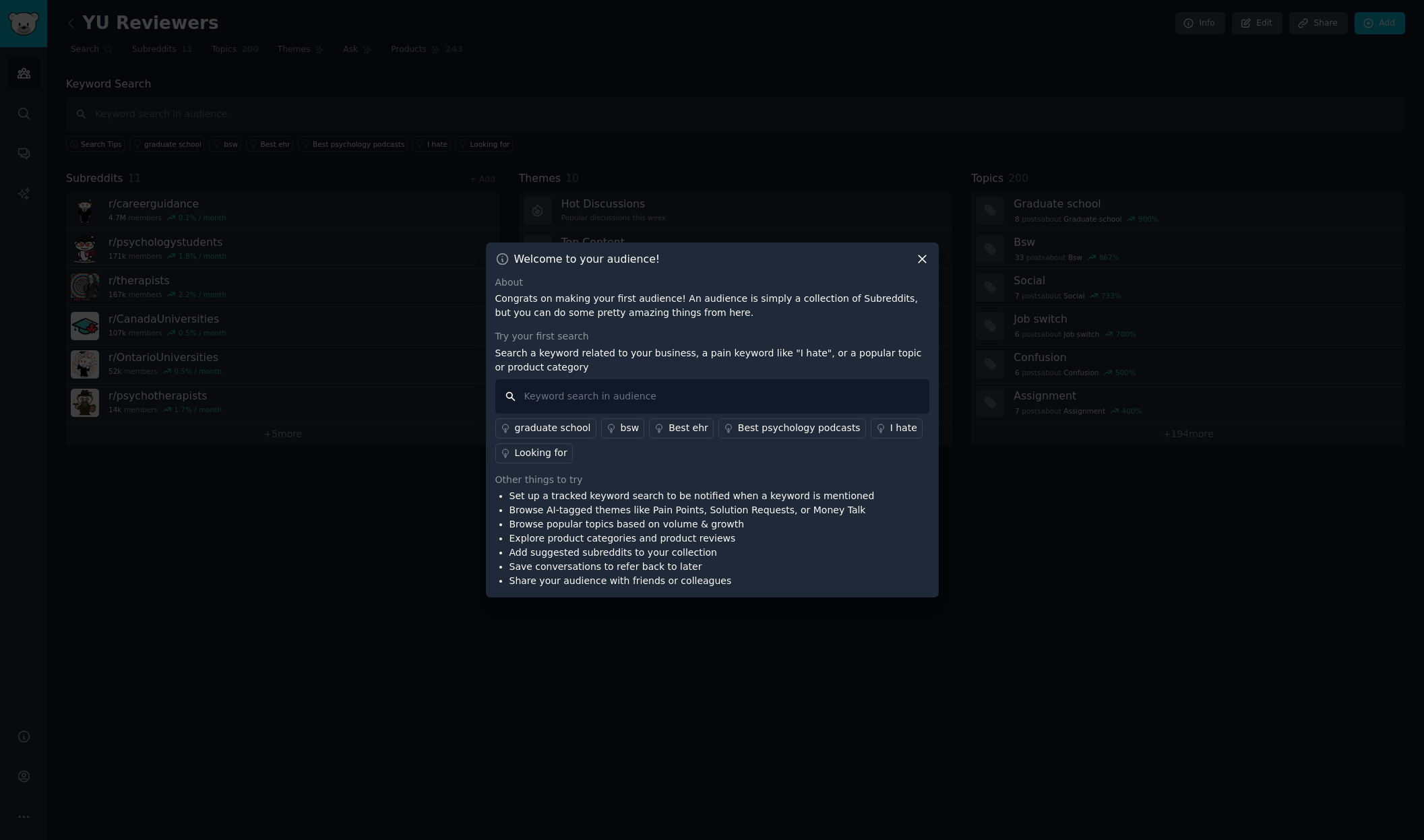
click at [692, 399] on input "text" at bounding box center [712, 396] width 434 height 34
type input "bad review"
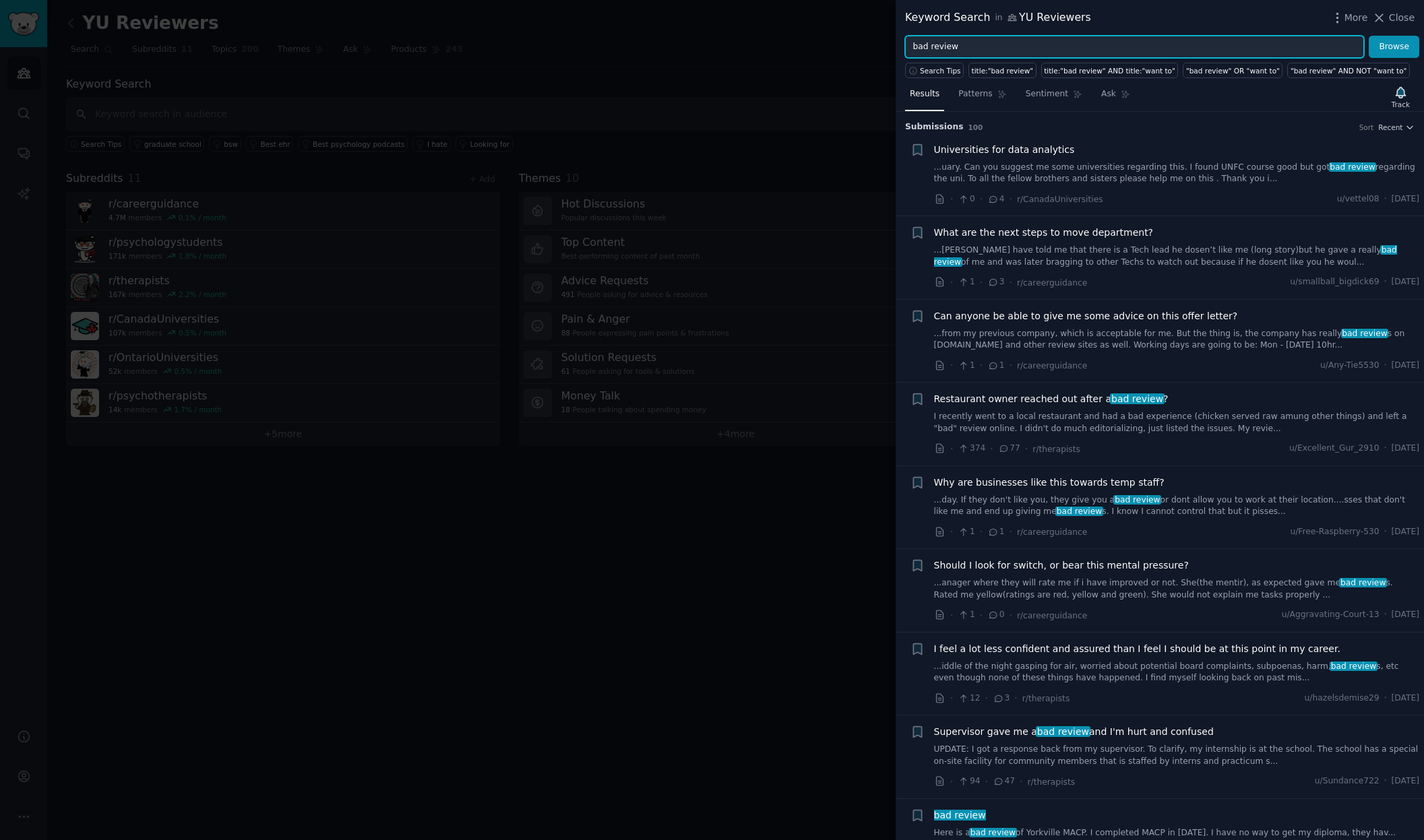
drag, startPoint x: 973, startPoint y: 44, endPoint x: 882, endPoint y: 56, distance: 91.8
click at [884, 44] on div "Keyword Search in YU Reviewers More Close bad review Browse Search Tips title:"…" at bounding box center [712, 420] width 1424 height 840
type input "yorkville university macp"
click at [1368, 36] on button "Browse" at bounding box center [1393, 47] width 51 height 23
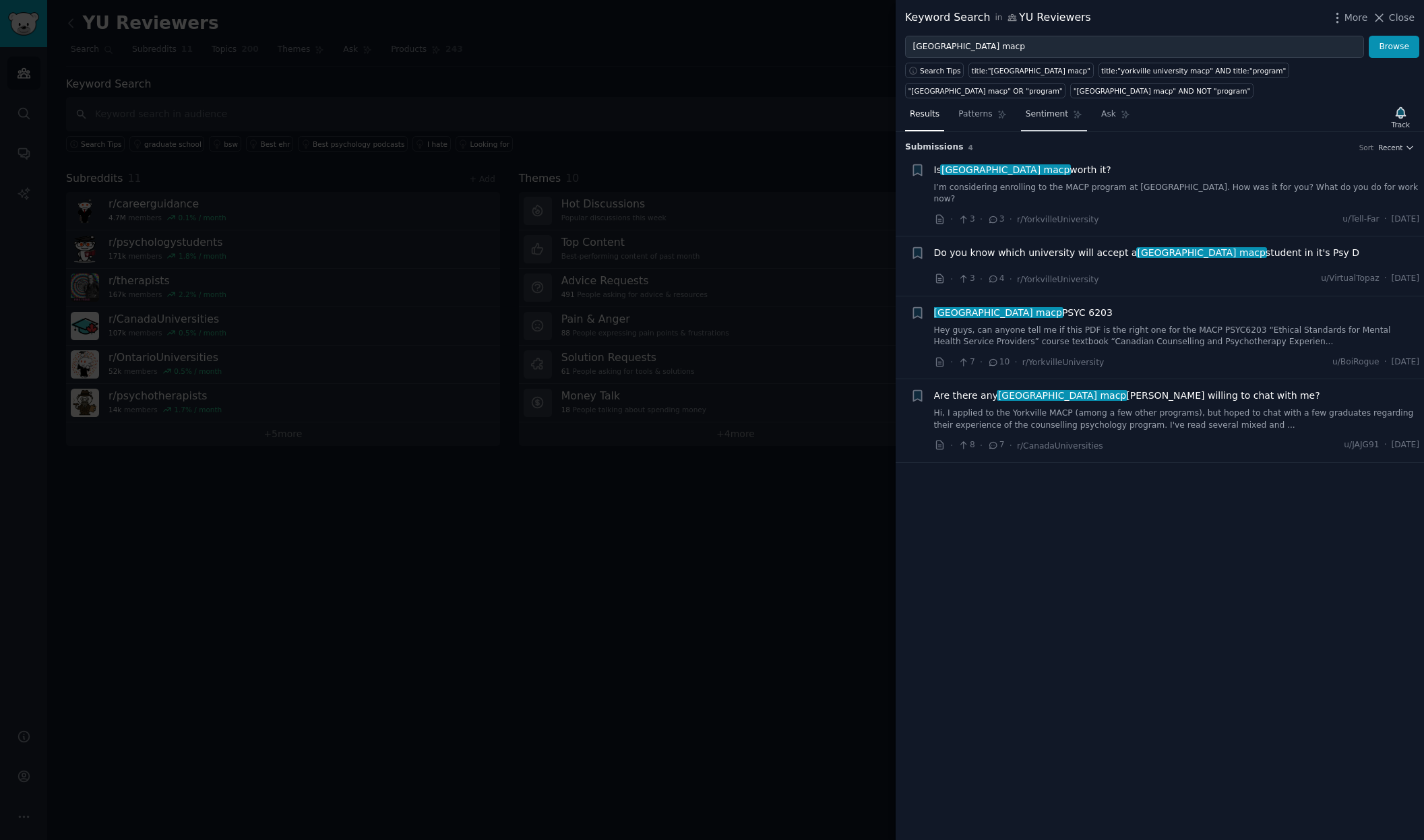
click at [1040, 115] on span "Sentiment" at bounding box center [1046, 114] width 42 height 12
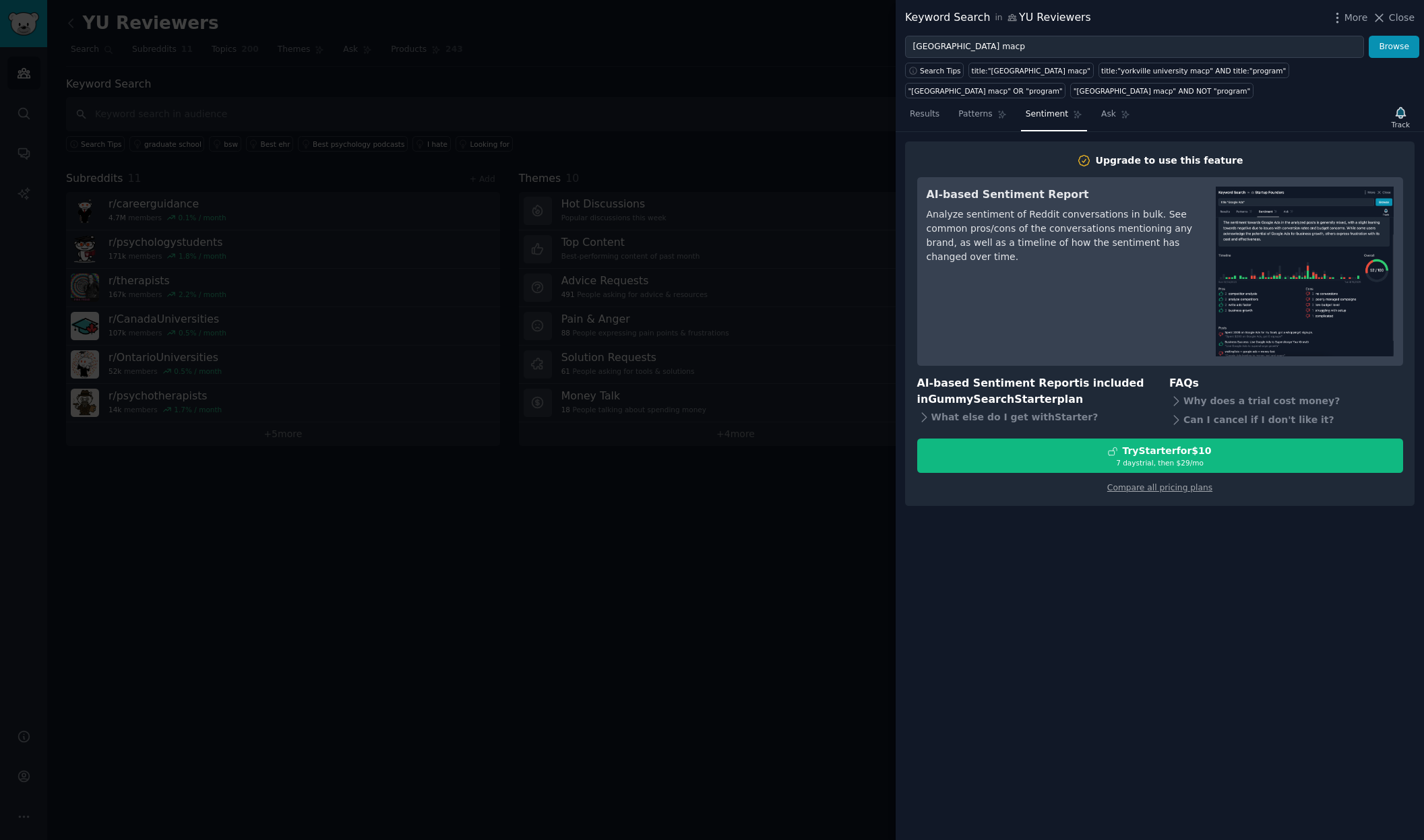
click at [1086, 255] on div "Analyze sentiment of Reddit conversations in bulk. See common pros/cons of the …" at bounding box center [1062, 236] width 270 height 56
click at [1314, 246] on img at bounding box center [1305, 271] width 178 height 170
click at [925, 418] on icon at bounding box center [924, 417] width 14 height 14
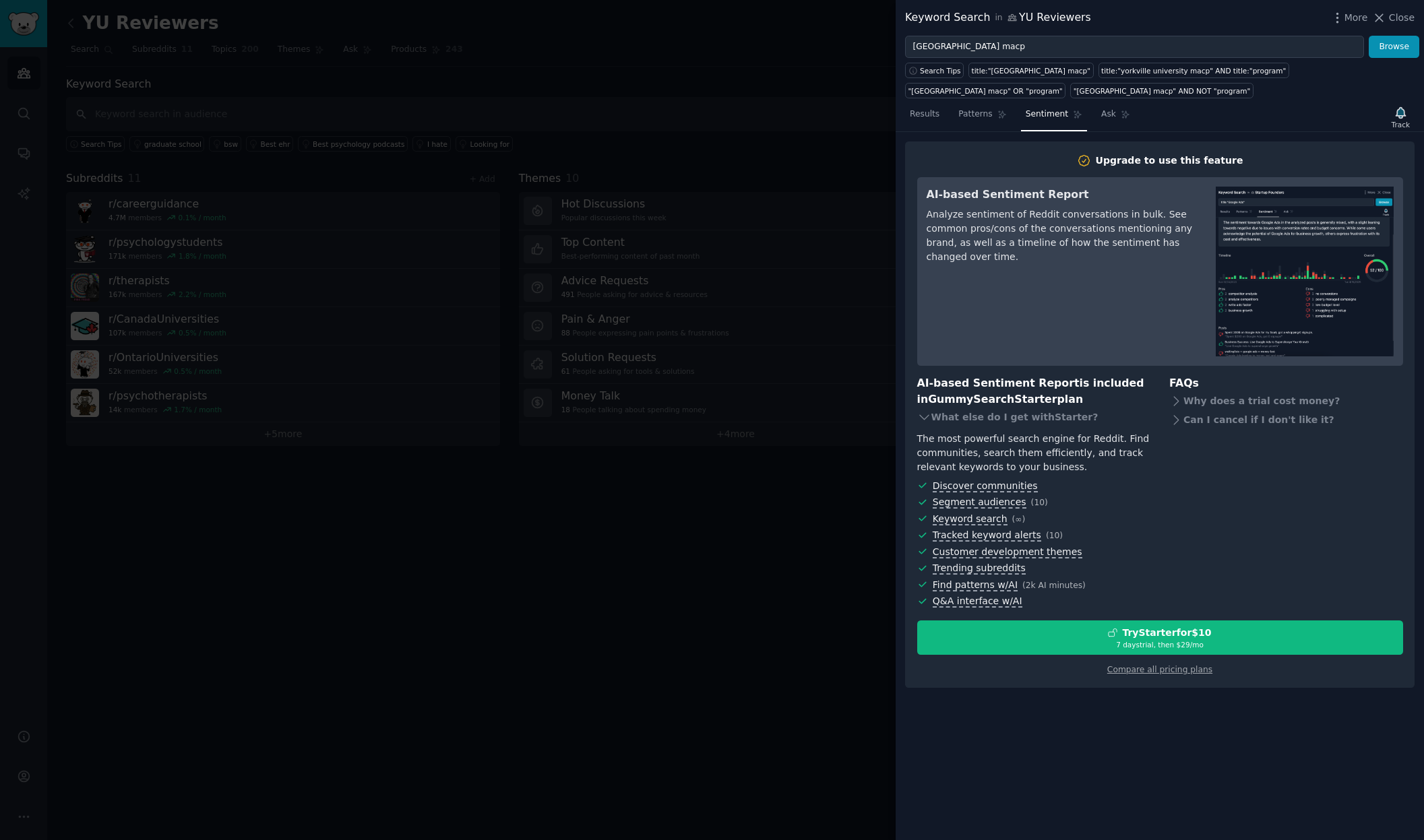
click at [808, 283] on div at bounding box center [712, 420] width 1424 height 840
